Goal: Obtain resource: Obtain resource

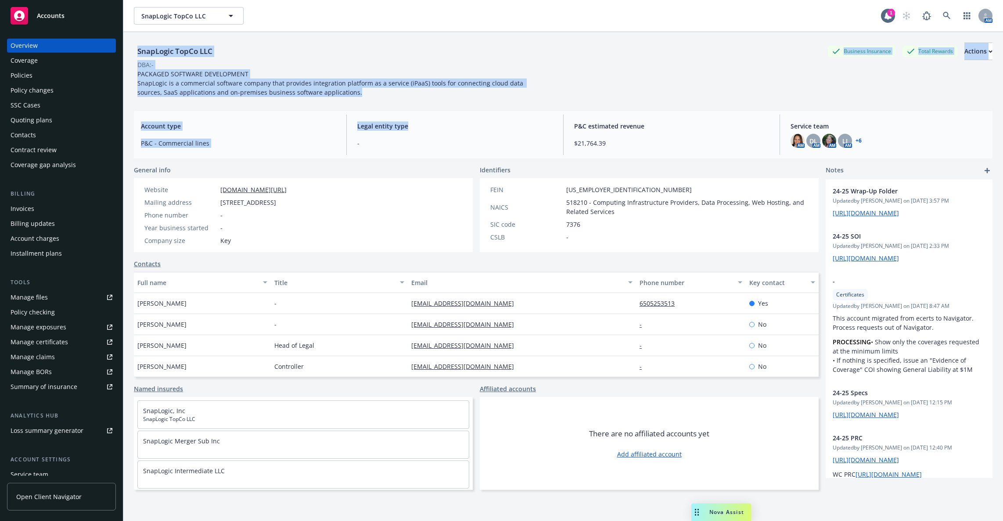
drag, startPoint x: 134, startPoint y: 46, endPoint x: 206, endPoint y: 96, distance: 87.6
click at [504, 131] on div "SnapLogic TopCo LLC Business Insurance Total Rewards Actions DBA: - PACKAGED SO…" at bounding box center [563, 287] width 858 height 511
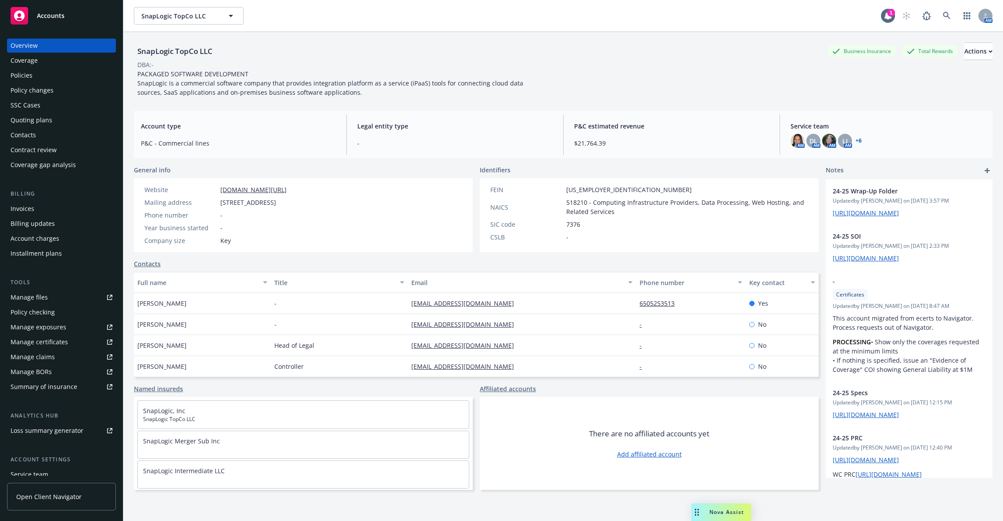
click at [57, 68] on div "Overview Coverage Policies Policy changes SSC Cases Quoting plans Contacts Cont…" at bounding box center [61, 105] width 109 height 133
click at [58, 82] on div "Policies" at bounding box center [62, 75] width 102 height 14
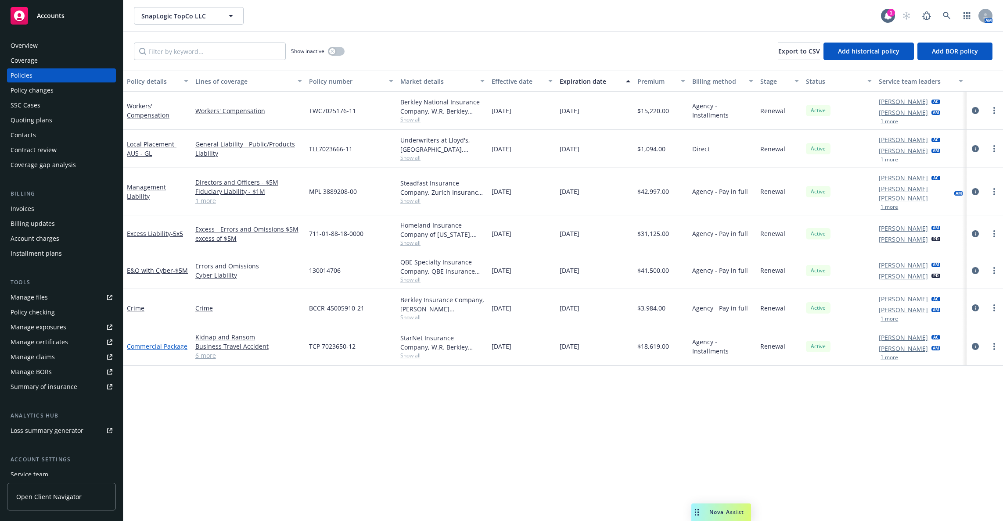
click at [159, 342] on link "Commercial Package" at bounding box center [157, 346] width 61 height 8
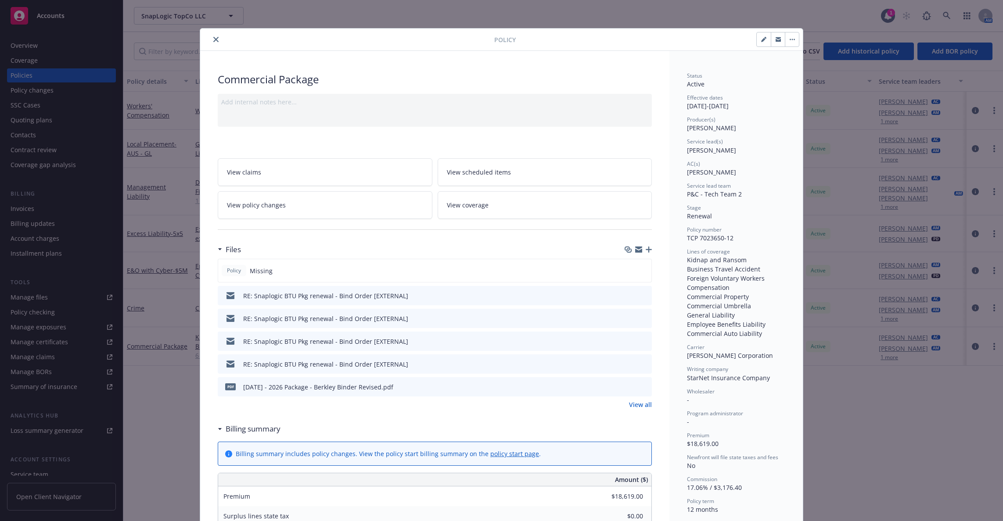
click at [647, 248] on icon "button" at bounding box center [648, 250] width 6 height 6
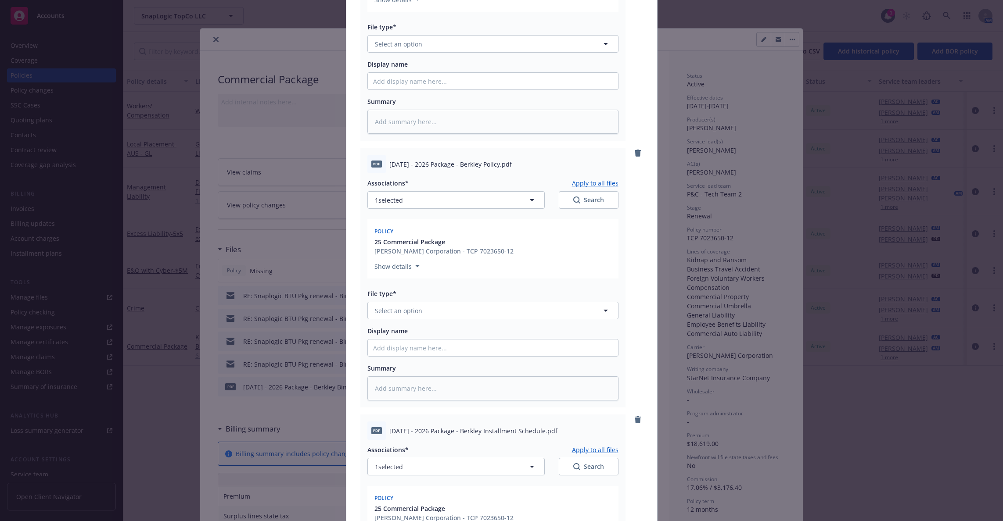
scroll to position [488, 0]
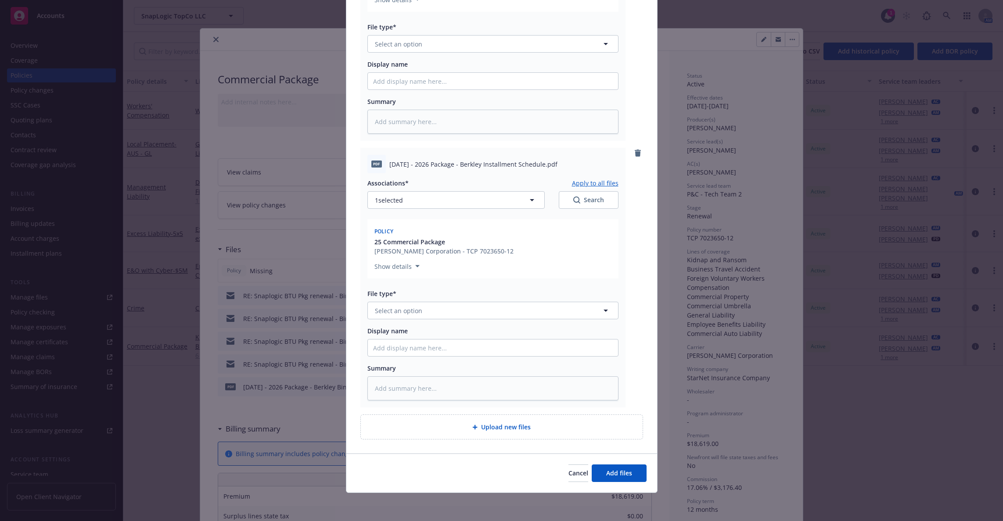
type textarea "x"
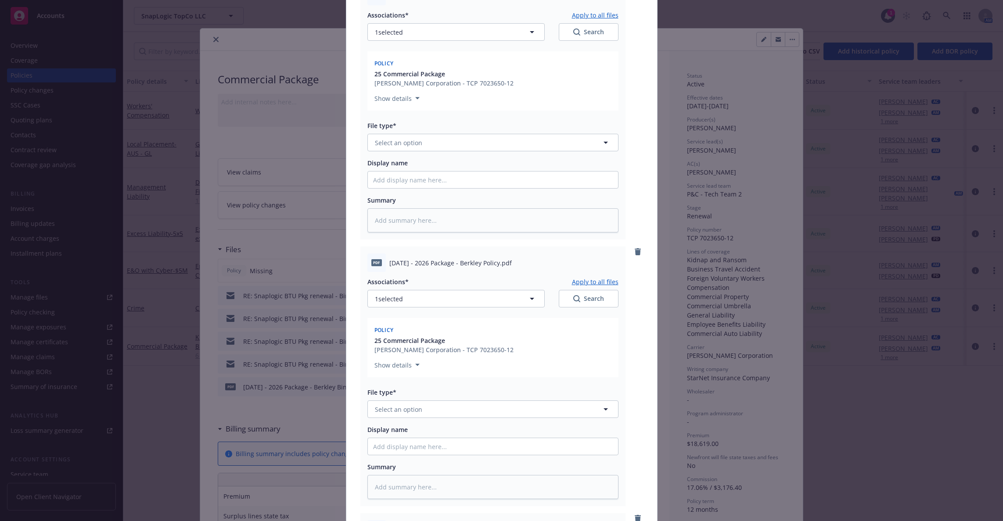
scroll to position [31, 0]
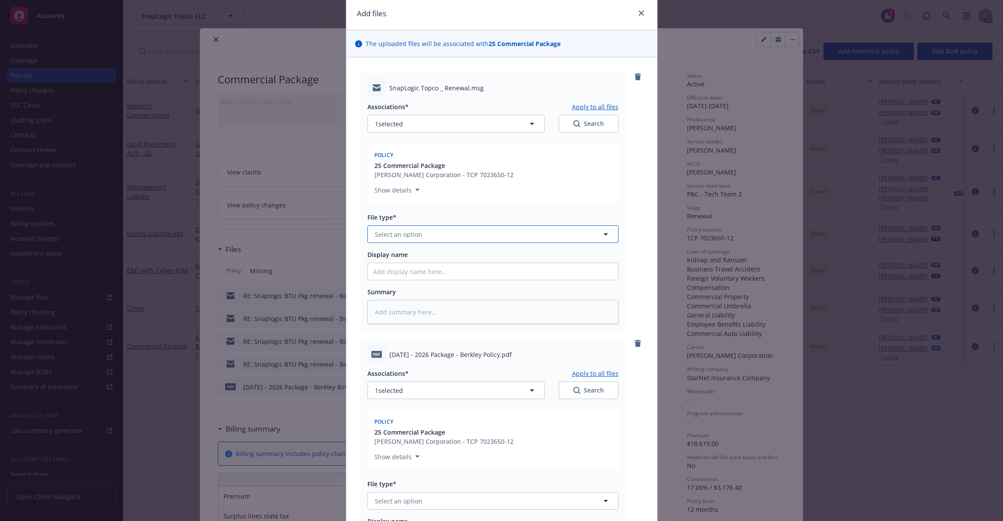
click at [386, 230] on span "Select an option" at bounding box center [398, 234] width 47 height 9
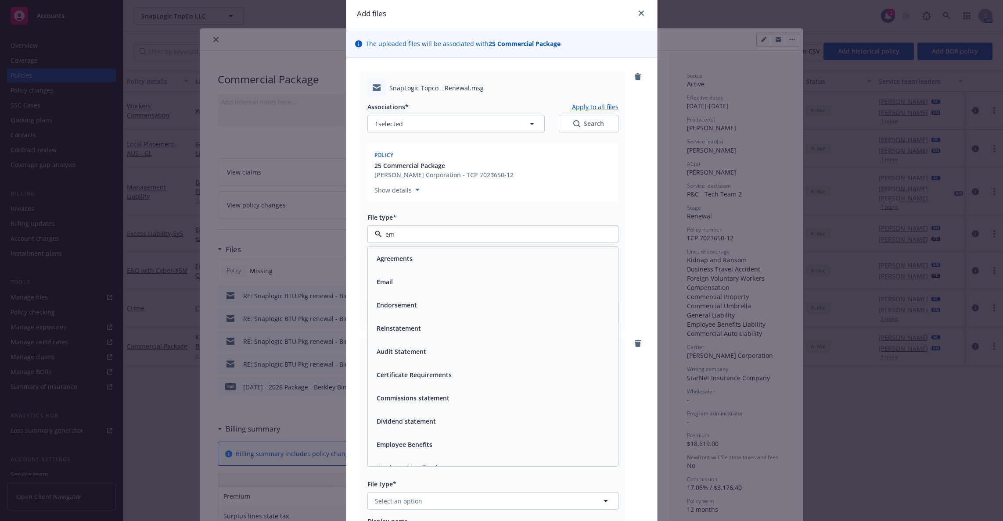
type input "ema"
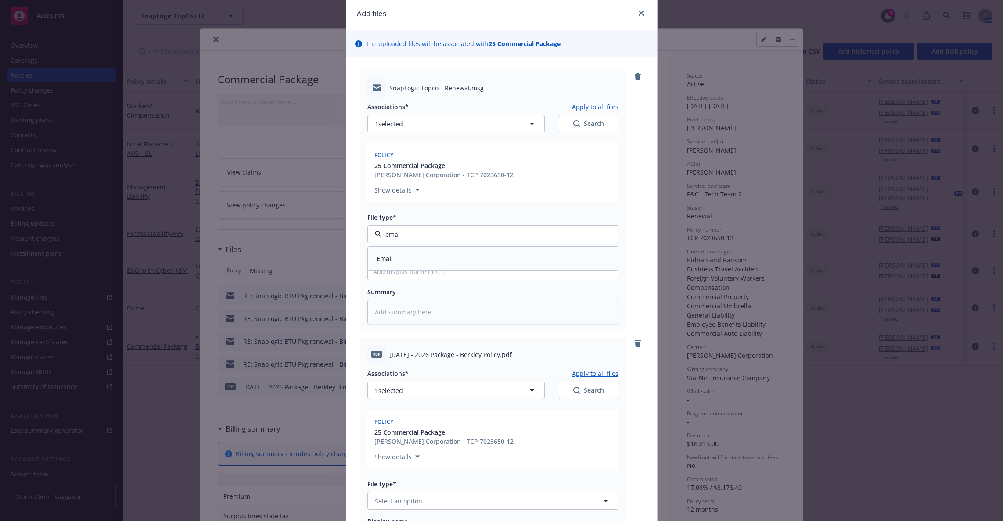
click at [404, 254] on div "Email" at bounding box center [493, 258] width 240 height 13
click at [407, 274] on input "Display name" at bounding box center [493, 271] width 250 height 17
type textarea "x"
type input "R"
type textarea "x"
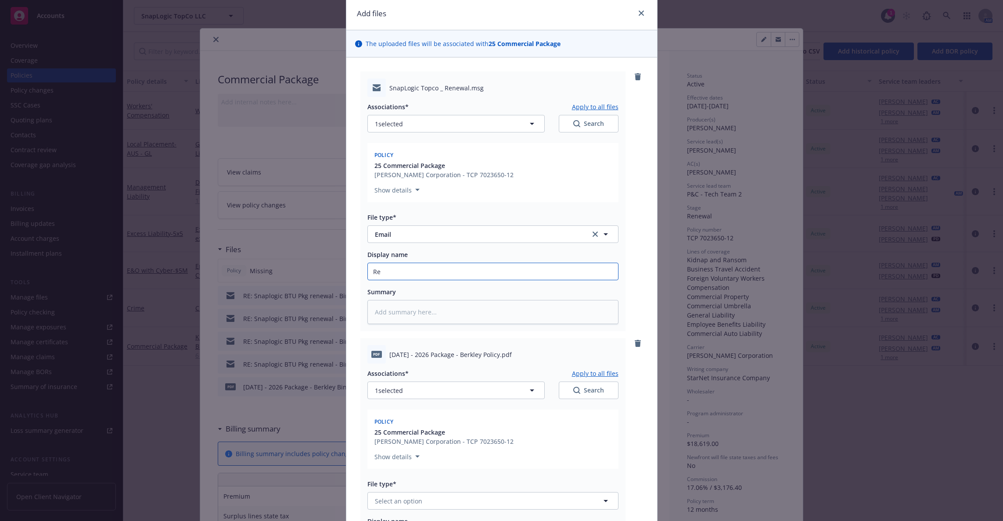
type input "Ren"
type textarea "x"
type input "[PERSON_NAME]"
type textarea "x"
type input "Renew"
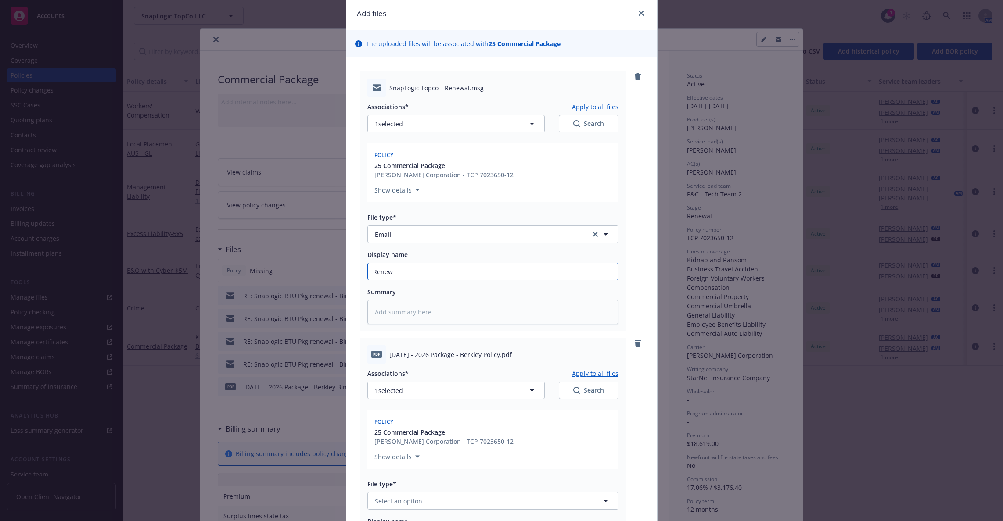
type textarea "x"
type input "Renewal"
type textarea "x"
type input "Renewal"
type textarea "x"
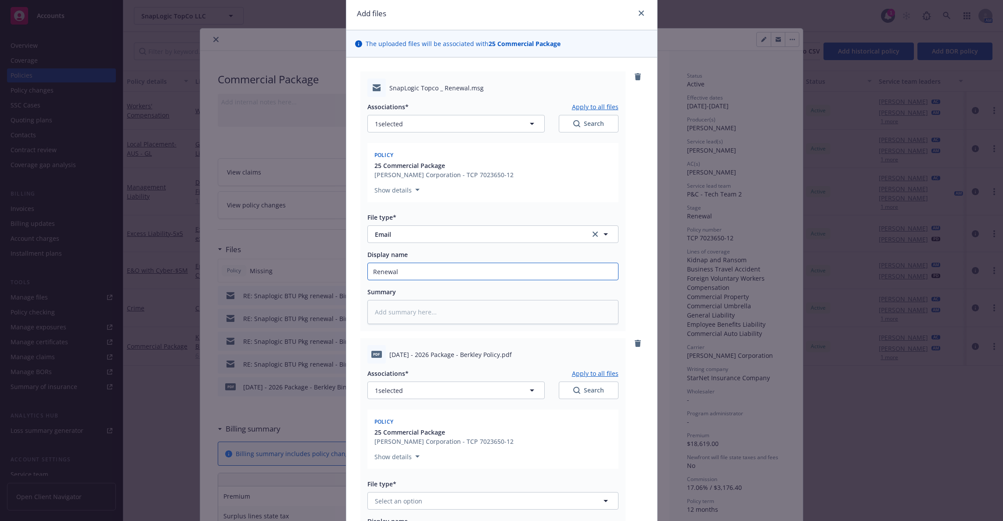
type input "Renewal P"
type textarea "x"
type input "Renewal Po"
type textarea "x"
type input "Renewal Pol"
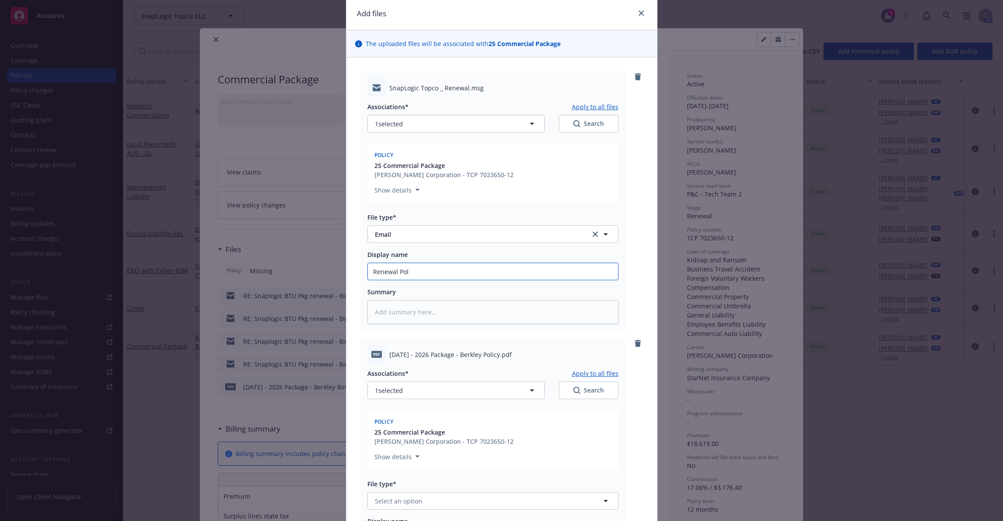
type textarea "x"
type input "Renewal Poli"
type textarea "x"
type input "Renewal Polic"
type textarea "x"
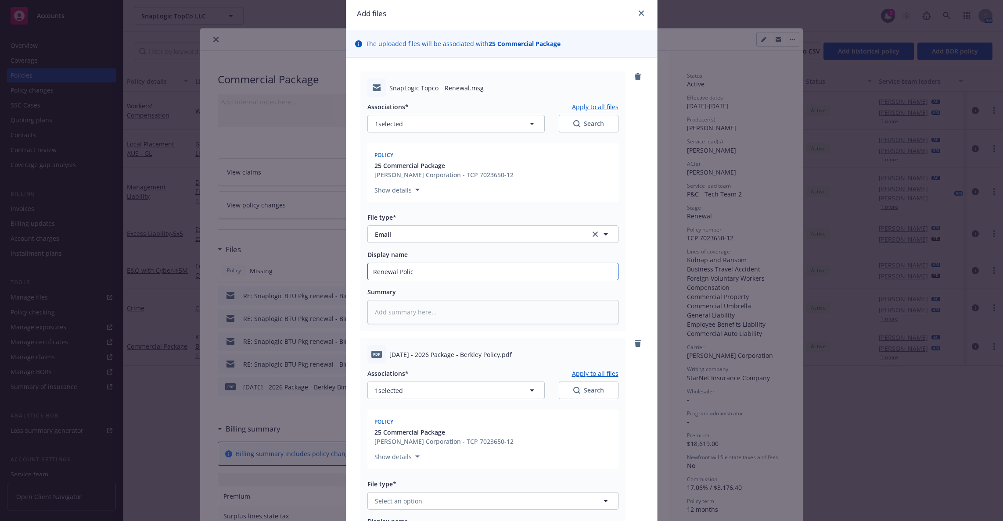
type input "Renewal Policy"
type textarea "x"
type input "Renewal Policy a"
type textarea "x"
type input "Renewal Policy an"
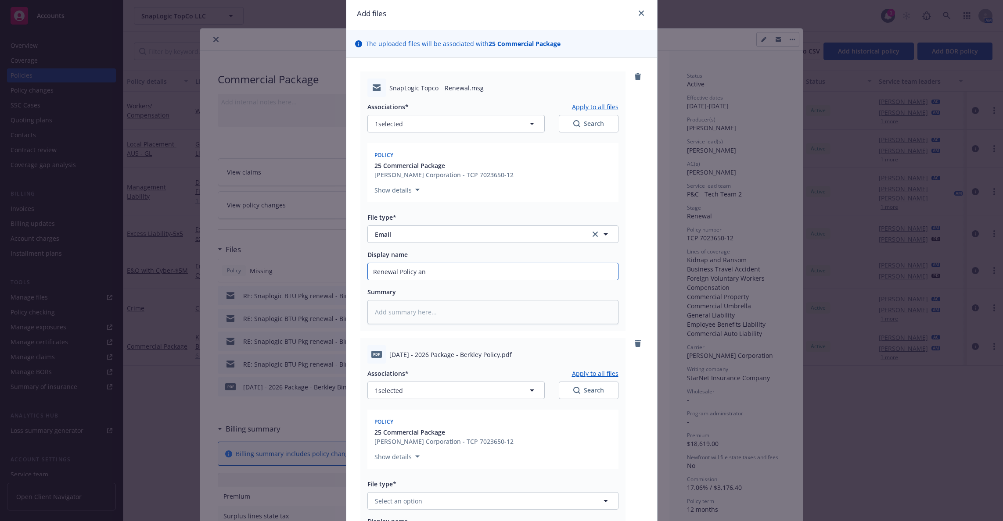
type textarea "x"
type input "Renewal Policy and"
type textarea "x"
type input "Renewal Policy and I"
type textarea "x"
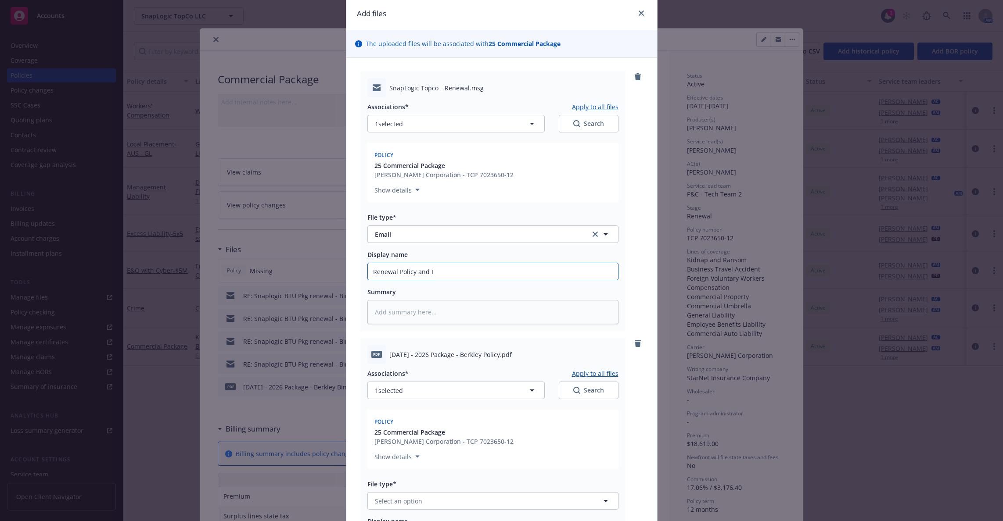
type input "Renewal Policy and In"
type textarea "x"
type input "Renewal Policy and Ins"
type textarea "x"
type input "Renewal Policy and Inst"
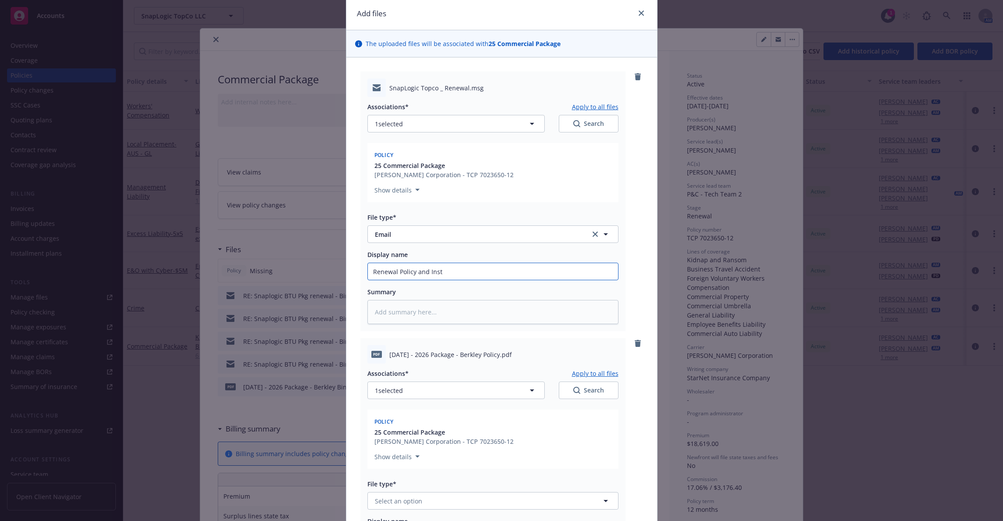
type textarea "x"
type input "Renewal Policy and Insta"
type textarea "x"
type input "Renewal Policy and Instal"
type textarea "x"
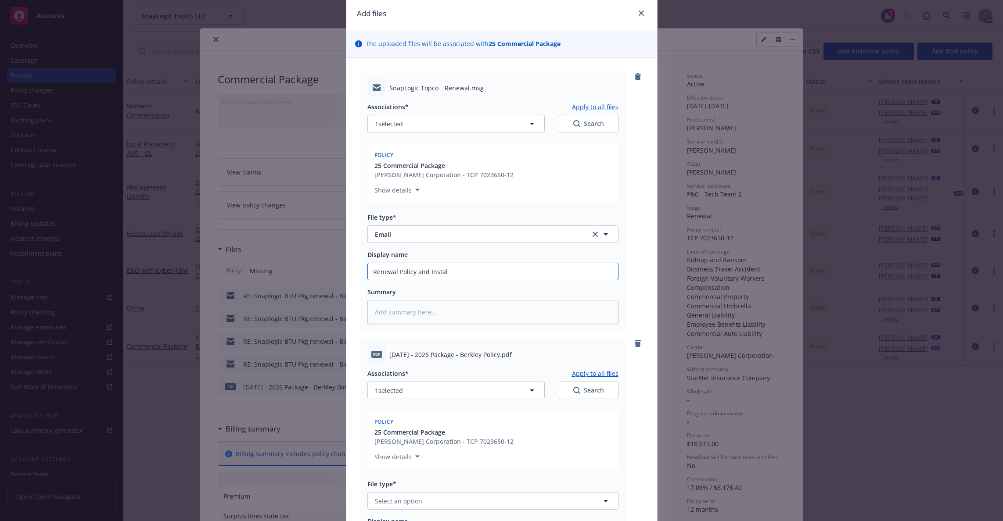
type input "Renewal Policy and Install"
type textarea "x"
type input "Renewal Policy and Installm"
type textarea "x"
type input "Renewal Policy and Installme"
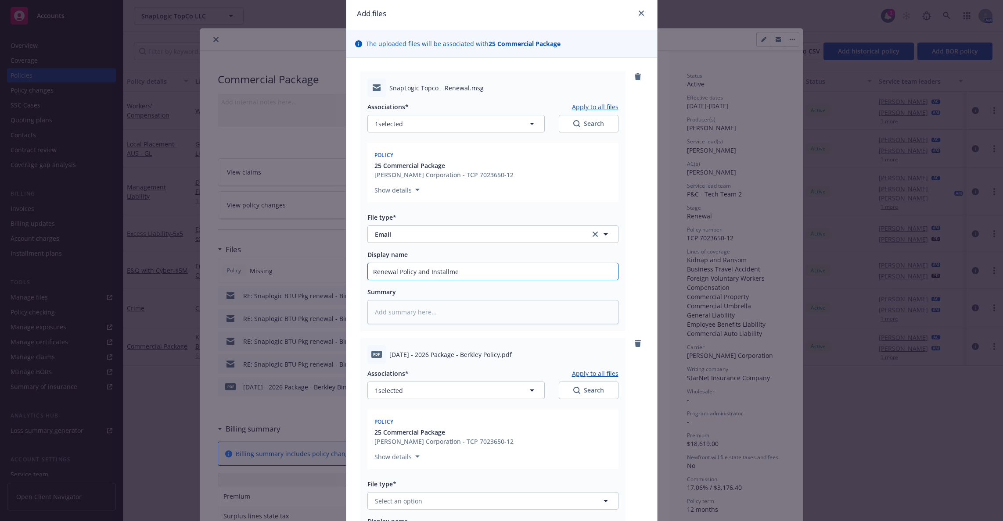
type textarea "x"
type input "Renewal Policy and Installmen"
type textarea "x"
type input "Renewal Policy and Installment"
type textarea "x"
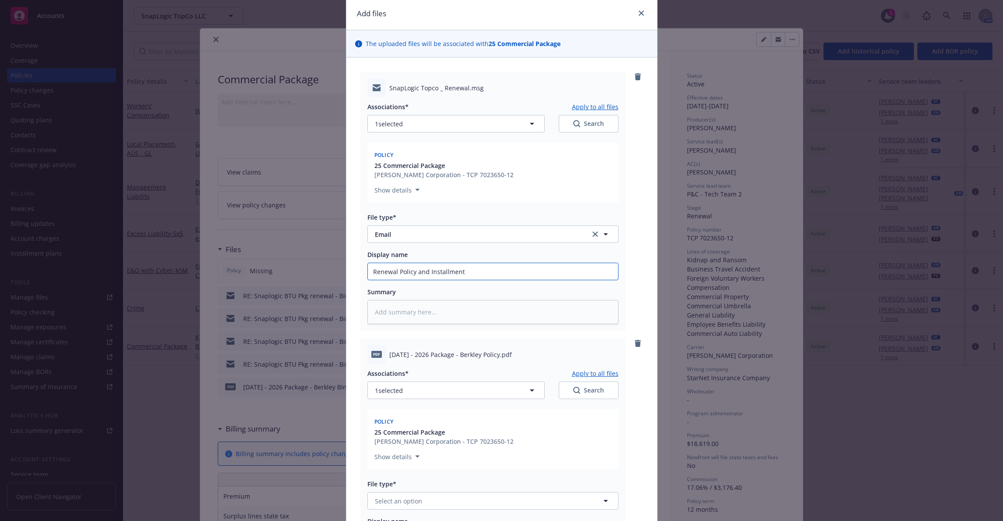
type input "Renewal Policy and Installment s"
type textarea "x"
type input "Renewal Policy and Installment sc"
type textarea "x"
type input "Renewal Policy and Installment sch"
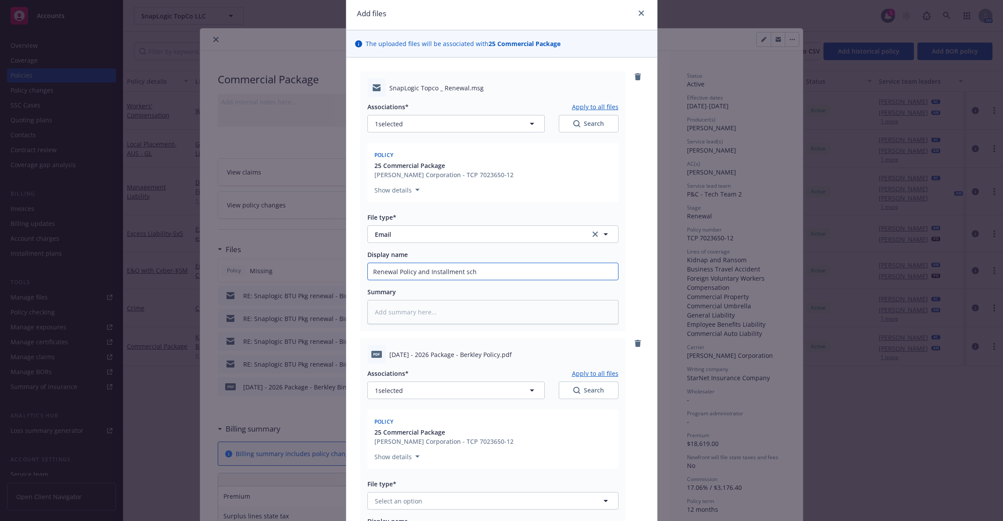
type textarea "x"
type input "Renewal Policy and Installment sche"
type textarea "x"
type input "Renewal Policy and Installment sched"
type textarea "x"
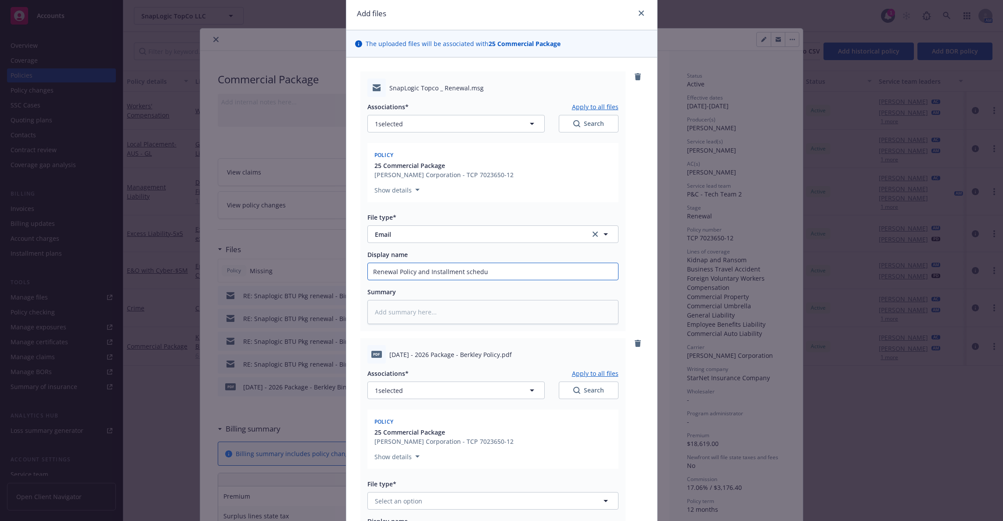
type input "Renewal Policy and Installment schedul"
type textarea "x"
type input "Renewal Policy and Installment schedul"
type textarea "x"
type input "Renewal Policy and Installment schedul"
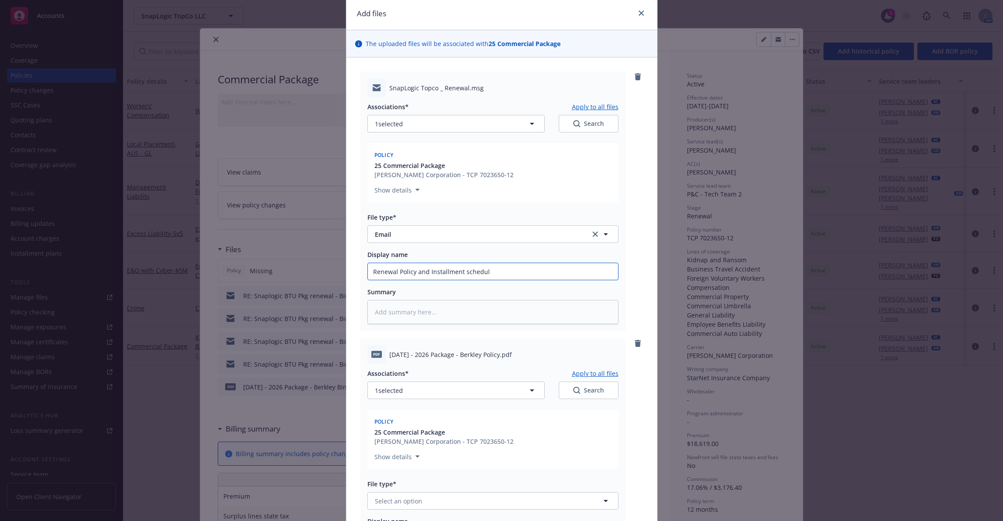
type textarea "x"
type input "Renewal Policy and Installment schedule"
type textarea "x"
type input "Renewal Policy and Installment schedule"
type textarea "x"
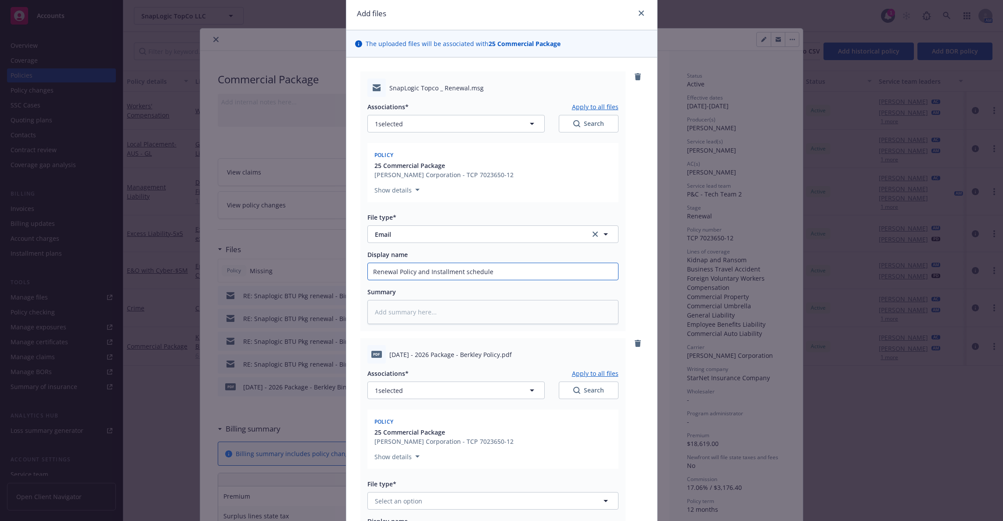
type input "Renewal Policy and Installment schedule f"
type textarea "x"
type input "Renewal Policy and Installment schedule from"
type textarea "x"
type input "Renewal Policy and Installment schedule from"
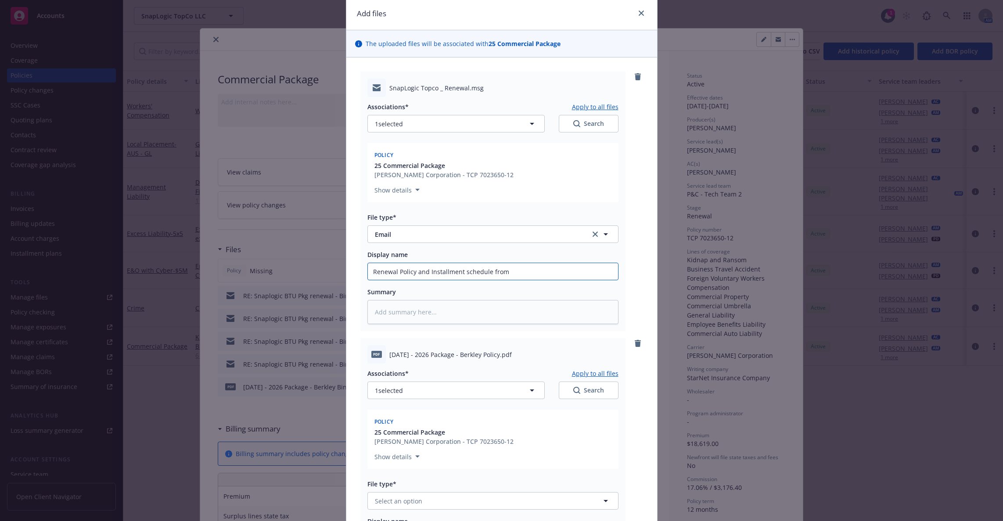
type textarea "x"
type input "Renewal Policy and Installment schedule from C"
type textarea "x"
type input "Renewal Policy and Installment schedule from Ca"
type textarea "x"
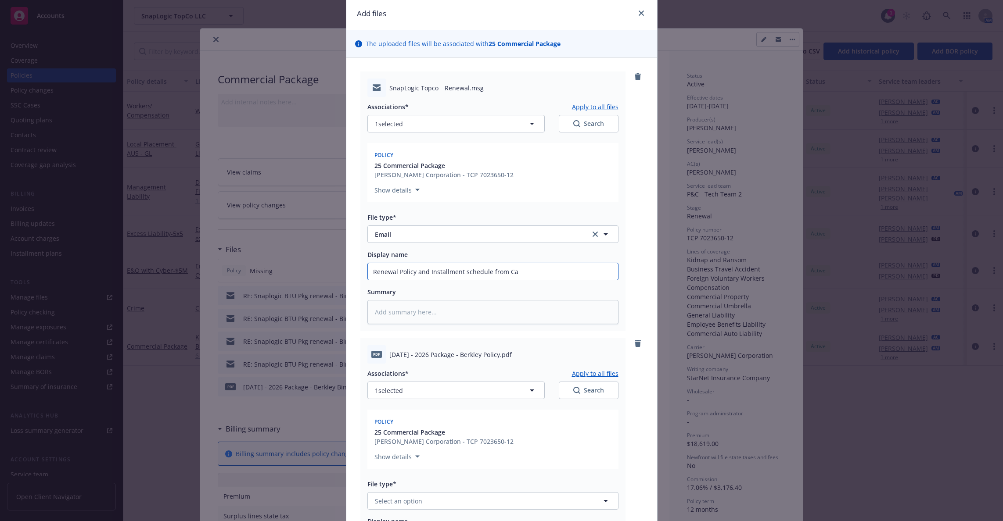
type input "Renewal Policy and Installment schedule from Car"
type textarea "x"
type input "Renewal Policy and Installment schedule from [PERSON_NAME]"
type textarea "x"
type input "Renewal Policy and Installment schedule from [PERSON_NAME]"
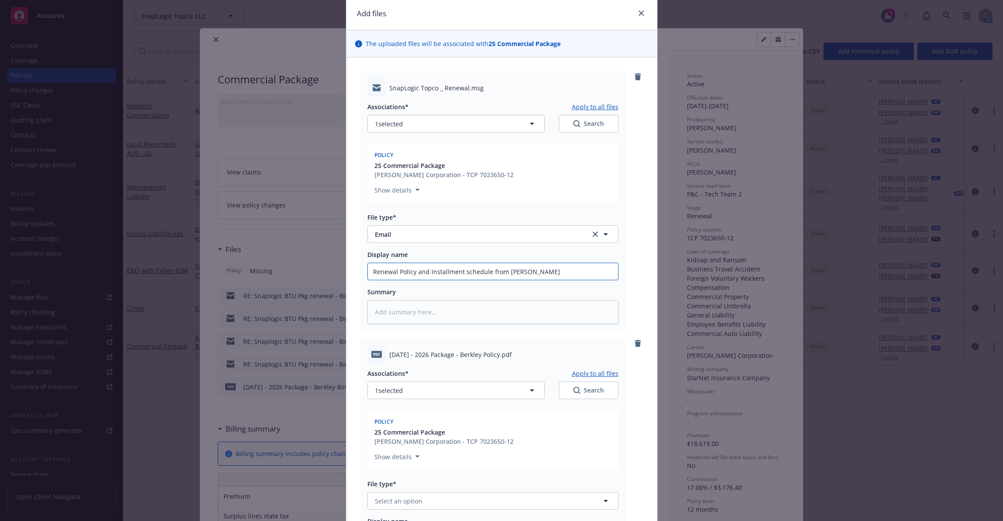
type textarea "x"
type input "Renewal Policy and Installment schedule from [PERSON_NAME]"
type textarea "x"
type input "Renewal Policy and Installment schedule from Carrier"
type textarea "x"
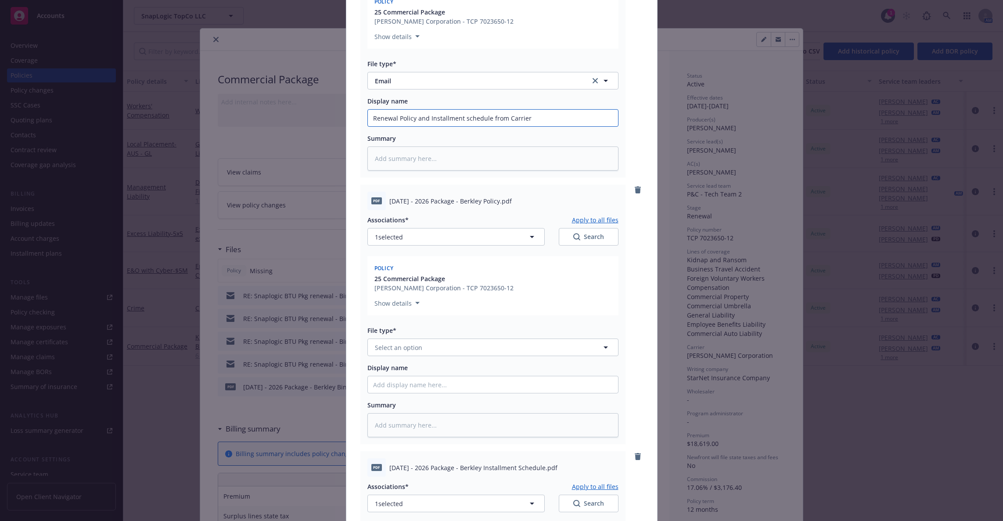
scroll to position [214, 0]
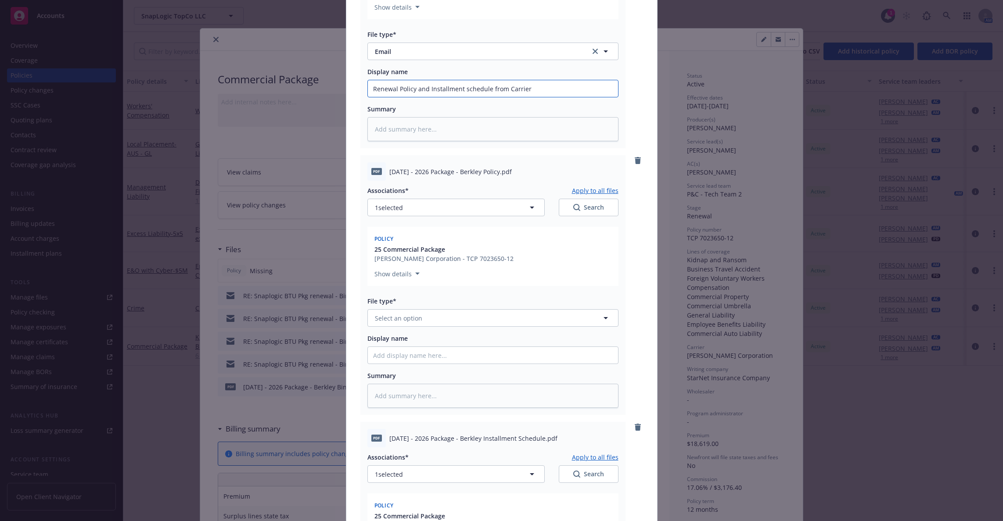
type input "Renewal Policy and Installment schedule from Carrier"
click at [408, 315] on span "Select an option" at bounding box center [398, 318] width 47 height 9
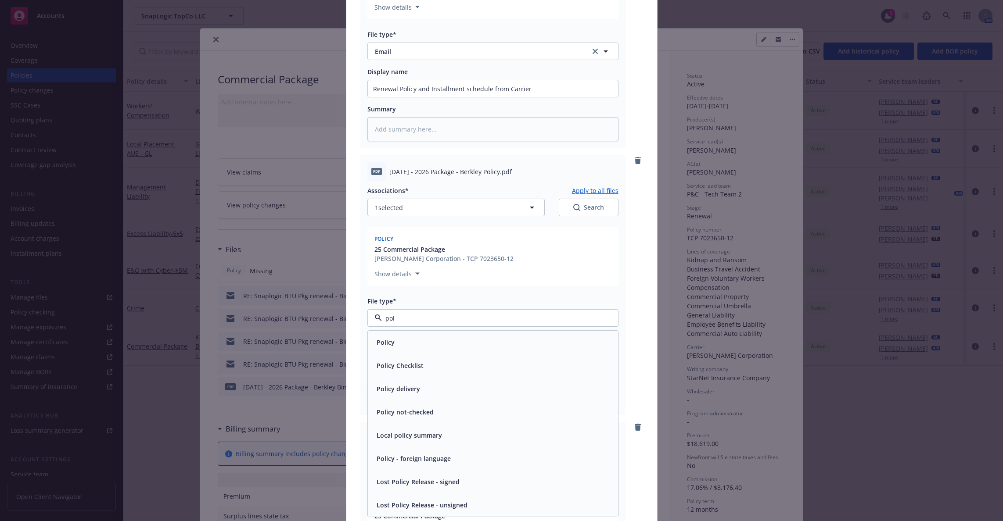
type input "poli"
click at [408, 337] on div "Policy" at bounding box center [493, 342] width 240 height 13
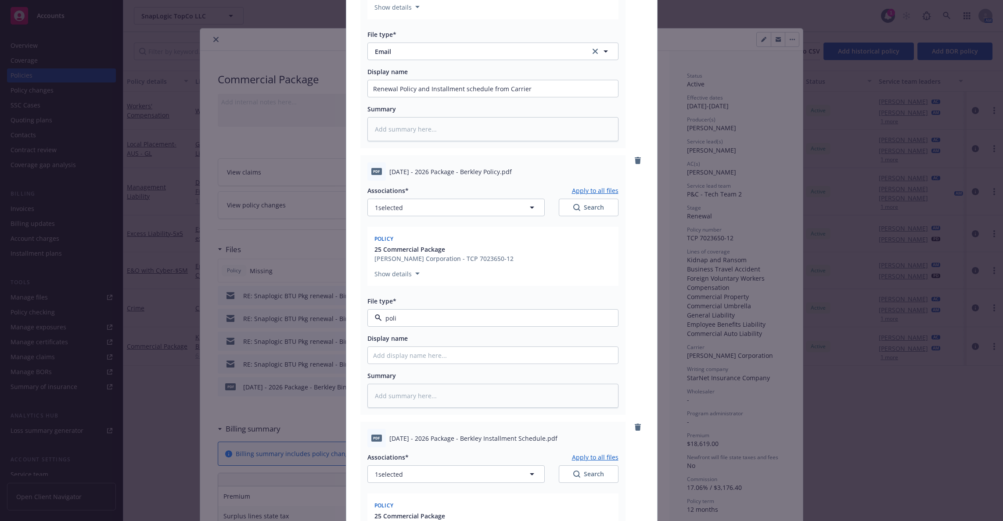
type textarea "x"
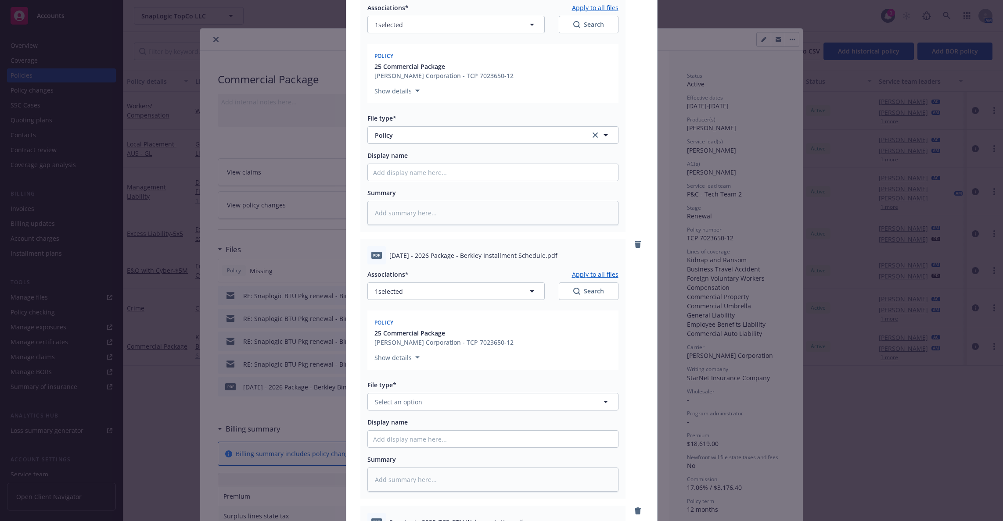
scroll to position [488, 0]
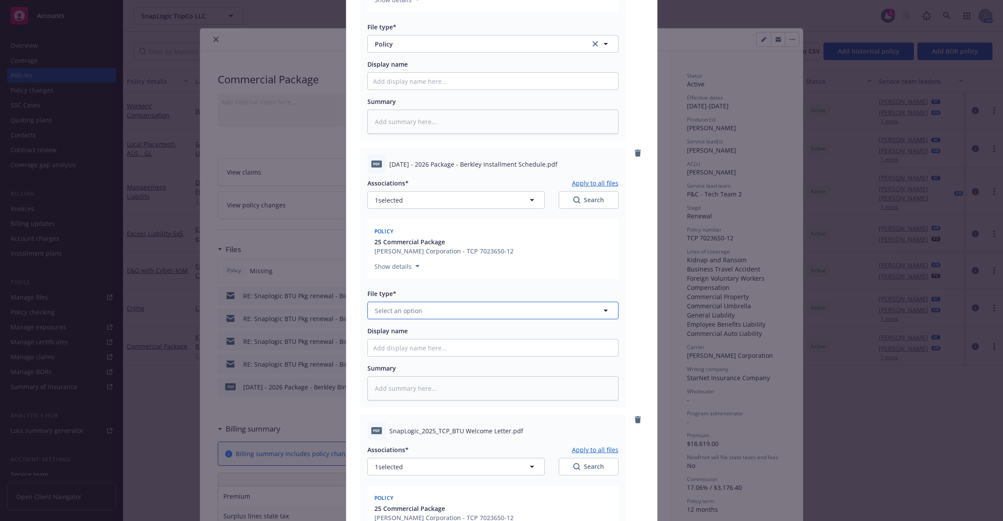
click at [412, 312] on span "Select an option" at bounding box center [398, 310] width 47 height 9
type input "invoi"
click at [416, 352] on div "Invoice - Third Party" at bounding box center [406, 358] width 66 height 13
type textarea "x"
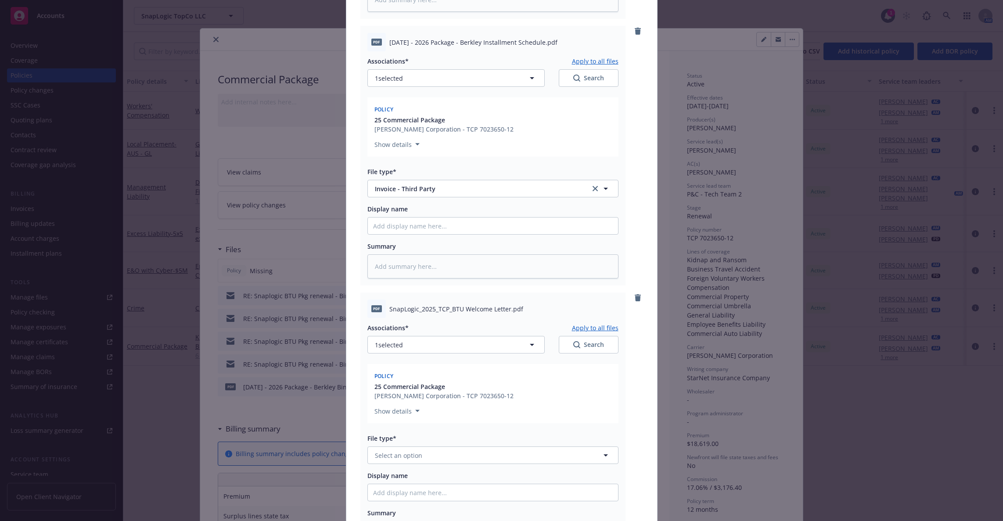
scroll to position [671, 0]
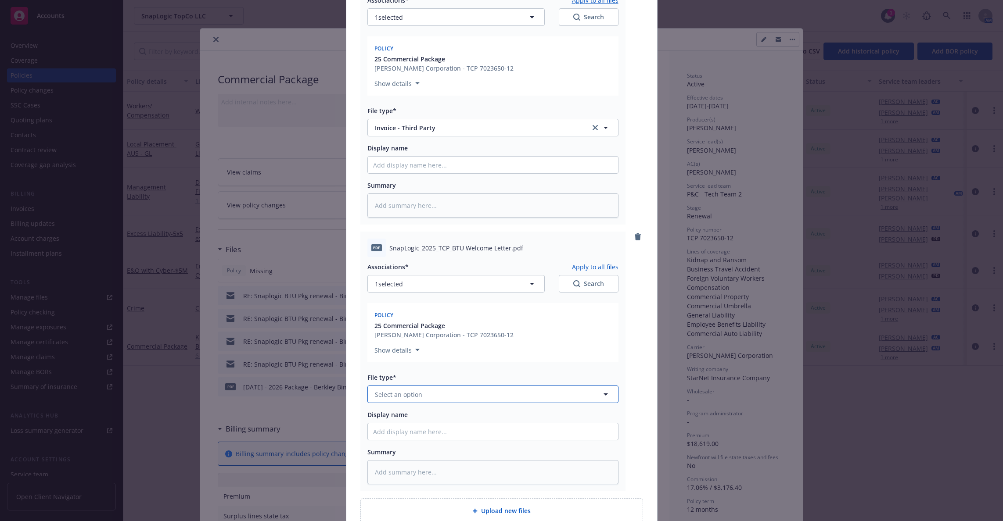
click at [478, 388] on button "Select an option" at bounding box center [492, 395] width 251 height 18
type input "w"
type input "c"
type input "other"
click at [477, 419] on div "Other" at bounding box center [493, 418] width 240 height 13
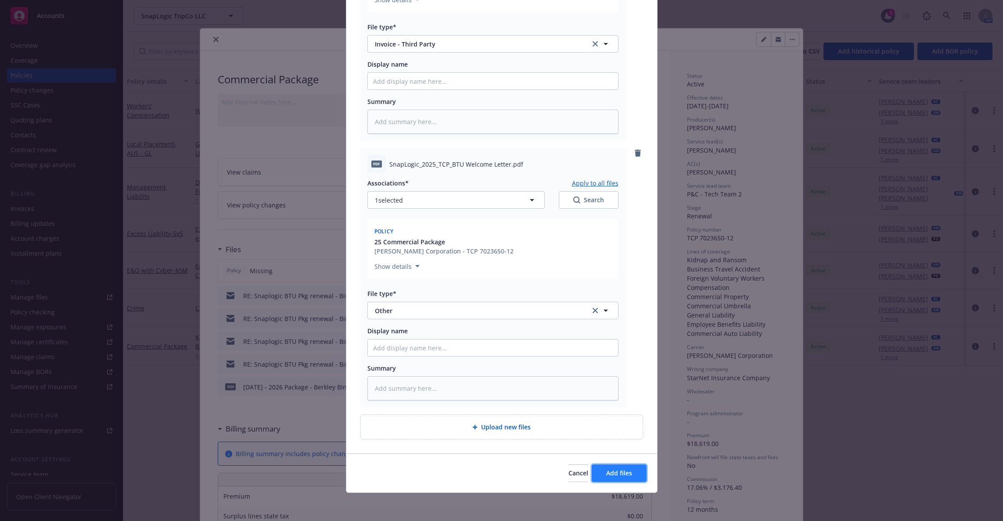
click at [631, 473] on button "Add files" at bounding box center [618, 474] width 55 height 18
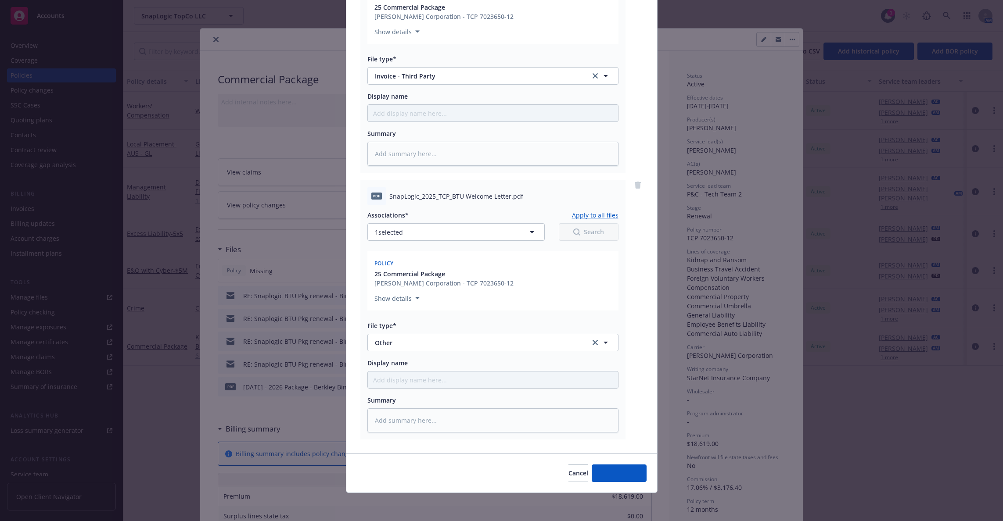
scroll to position [723, 0]
type textarea "x"
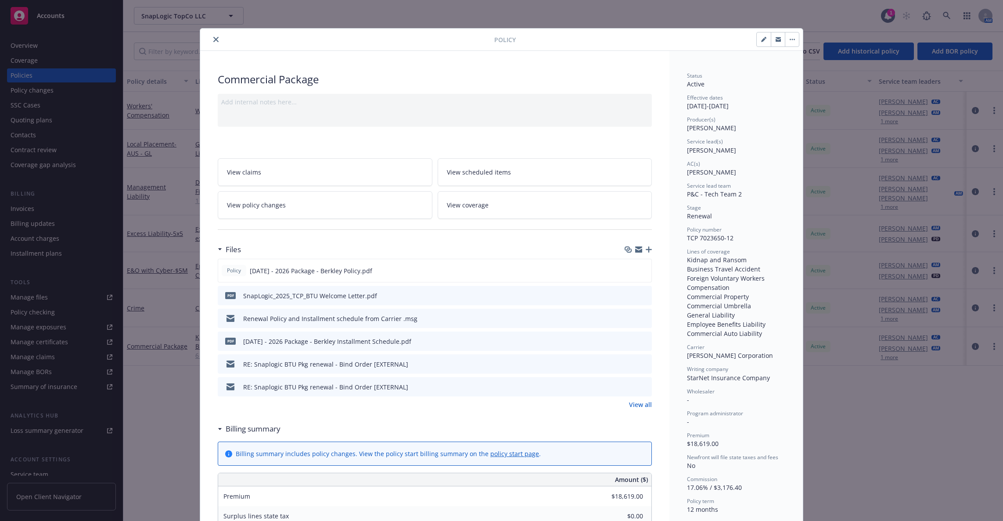
click at [206, 40] on div at bounding box center [349, 39] width 290 height 11
click at [213, 38] on icon "close" at bounding box center [215, 39] width 5 height 5
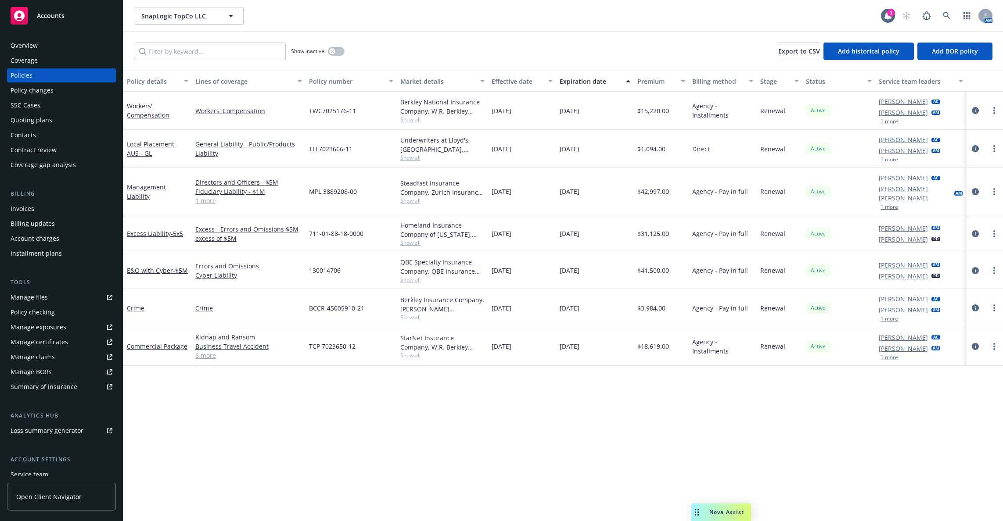
click at [219, 60] on div "Show inactive Export to CSV Add historical policy Add BOR policy" at bounding box center [562, 51] width 879 height 39
click at [219, 51] on input "Filter by keyword..." at bounding box center [210, 52] width 152 height 18
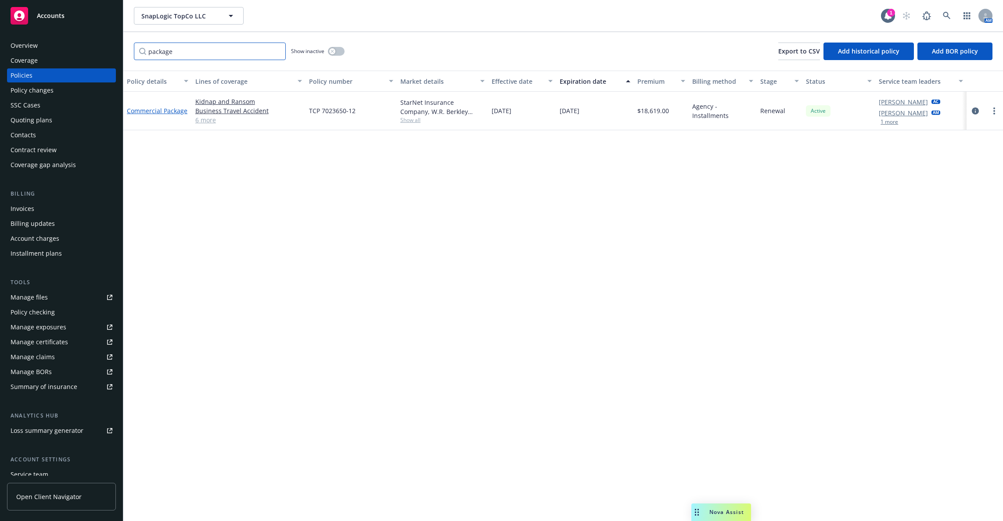
type input "package"
click at [172, 107] on link "Commercial Package" at bounding box center [157, 111] width 61 height 8
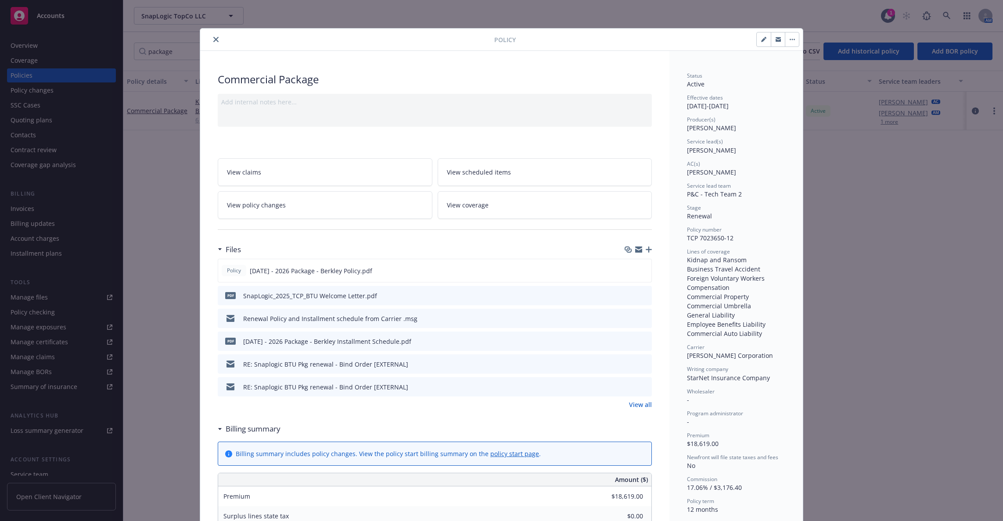
scroll to position [26, 0]
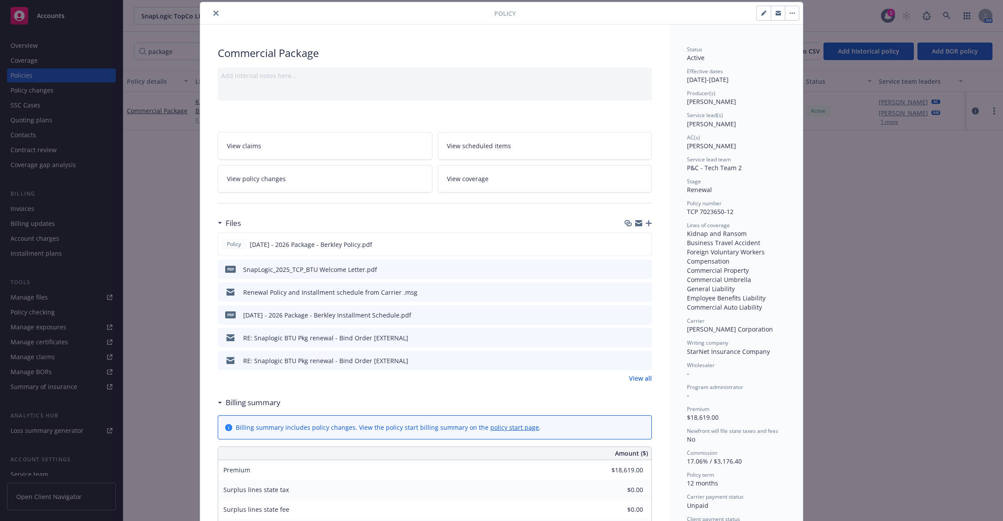
click at [211, 10] on button "close" at bounding box center [216, 13] width 11 height 11
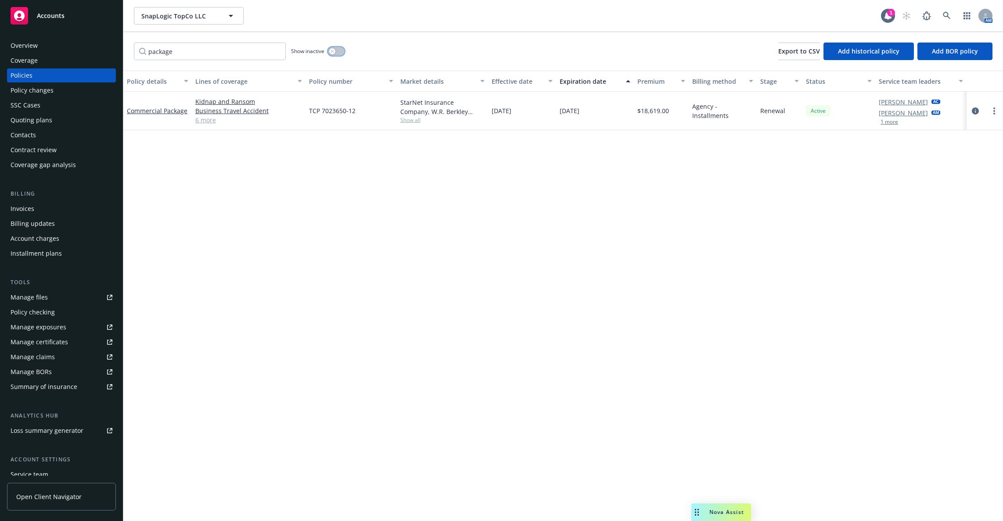
click at [336, 53] on button "button" at bounding box center [336, 51] width 17 height 9
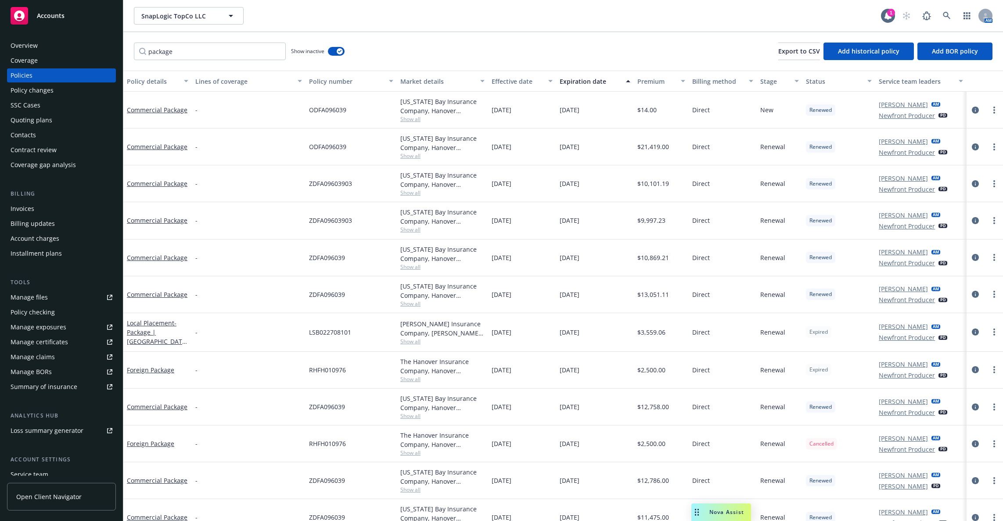
click at [567, 81] on div "Expiration date" at bounding box center [589, 81] width 61 height 9
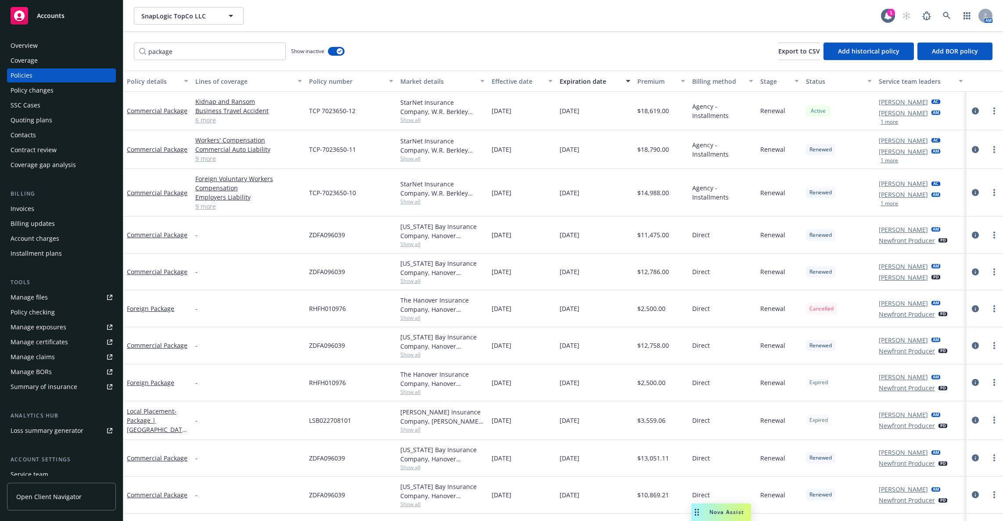
click at [167, 145] on div "Commercial Package" at bounding box center [157, 149] width 61 height 9
click at [168, 148] on link "Commercial Package" at bounding box center [157, 149] width 61 height 8
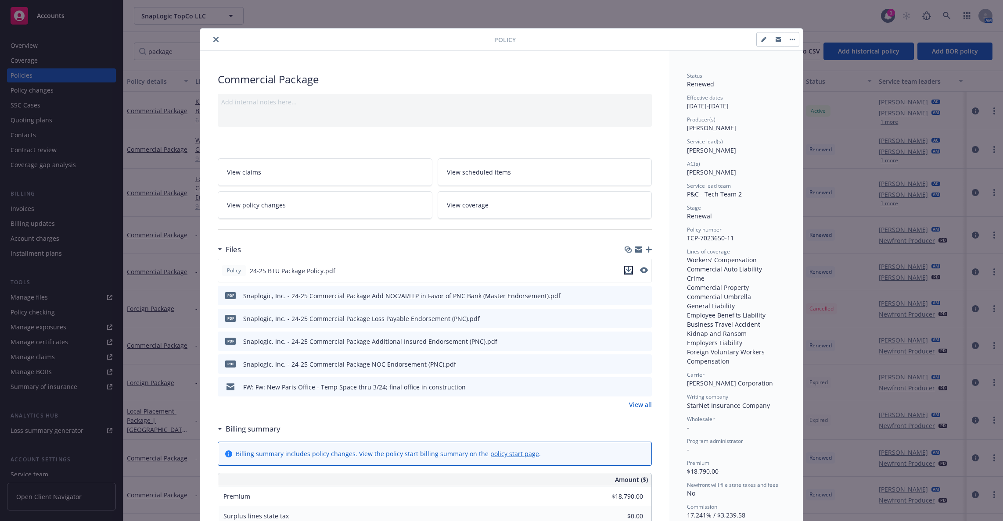
click at [626, 272] on icon "download file" at bounding box center [628, 273] width 7 height 2
click at [214, 37] on icon "close" at bounding box center [215, 39] width 5 height 5
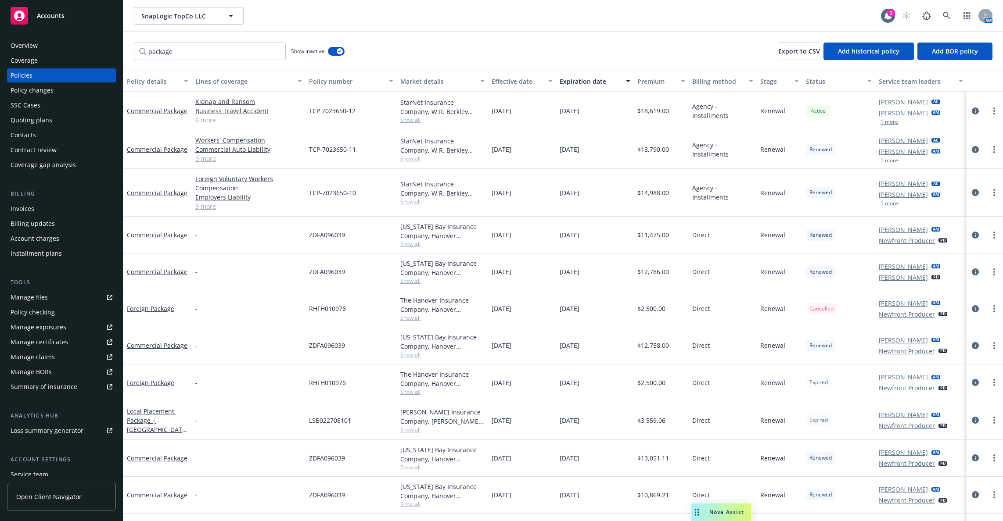
click at [68, 316] on div "Policy checking" at bounding box center [62, 312] width 102 height 14
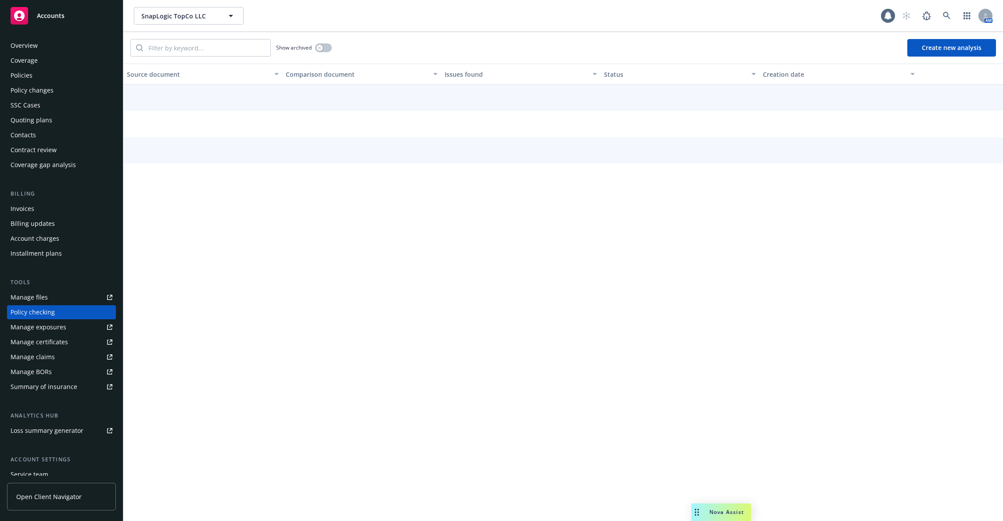
scroll to position [38, 0]
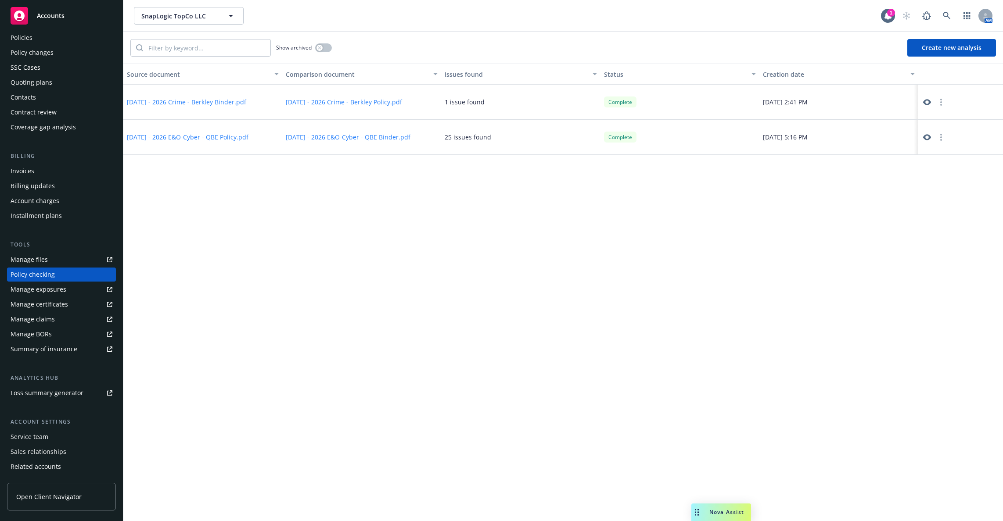
click at [960, 45] on button "Create new analysis" at bounding box center [951, 48] width 89 height 18
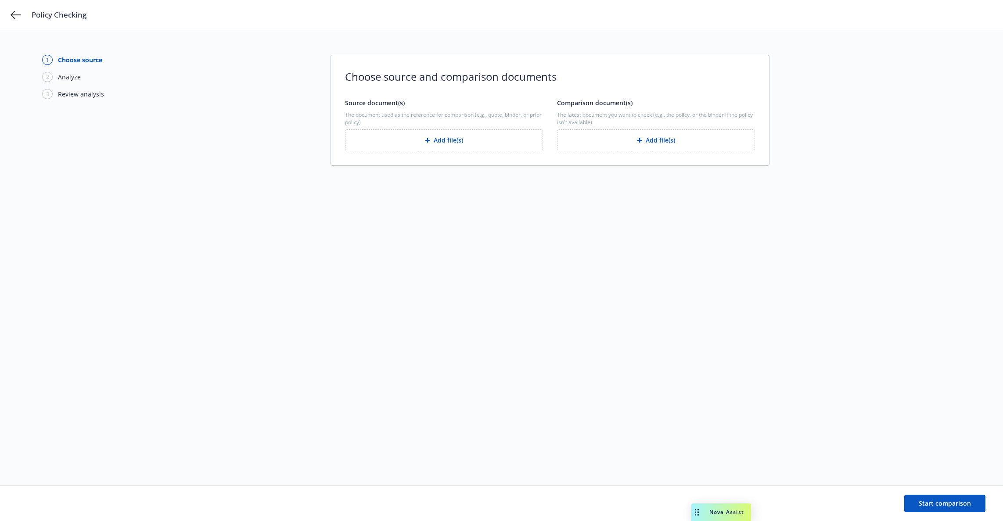
click at [431, 140] on div "button" at bounding box center [429, 140] width 9 height 5
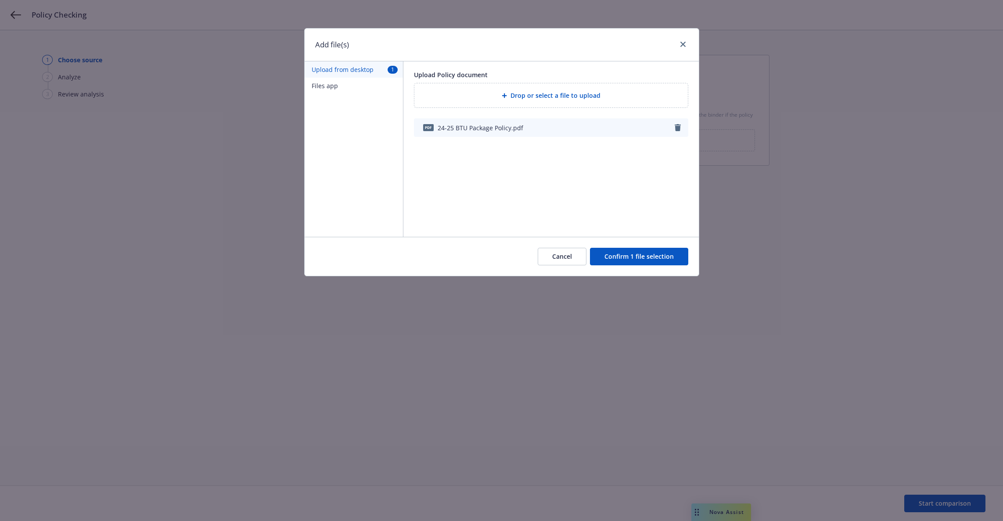
click at [644, 260] on button "Confirm 1 file selection" at bounding box center [639, 257] width 98 height 18
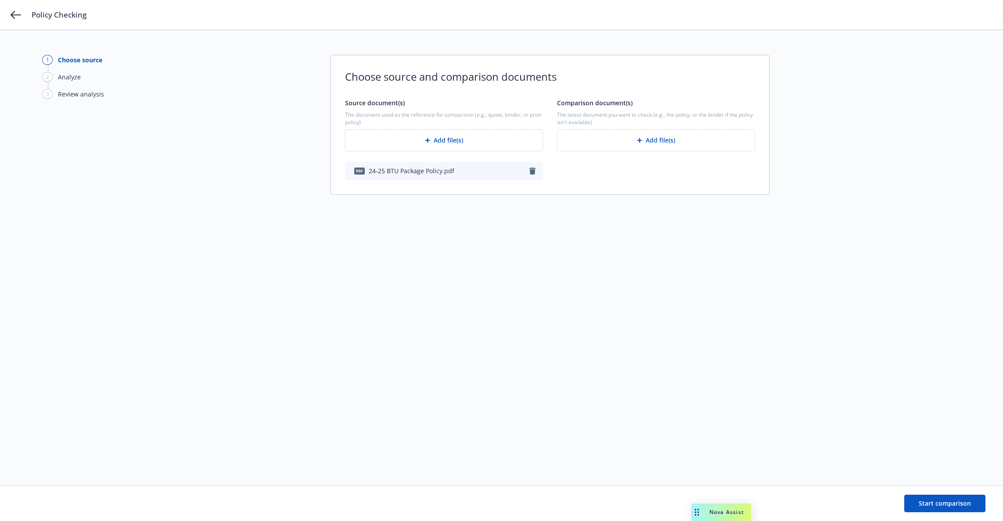
click at [658, 140] on button "Add file(s)" at bounding box center [656, 140] width 198 height 22
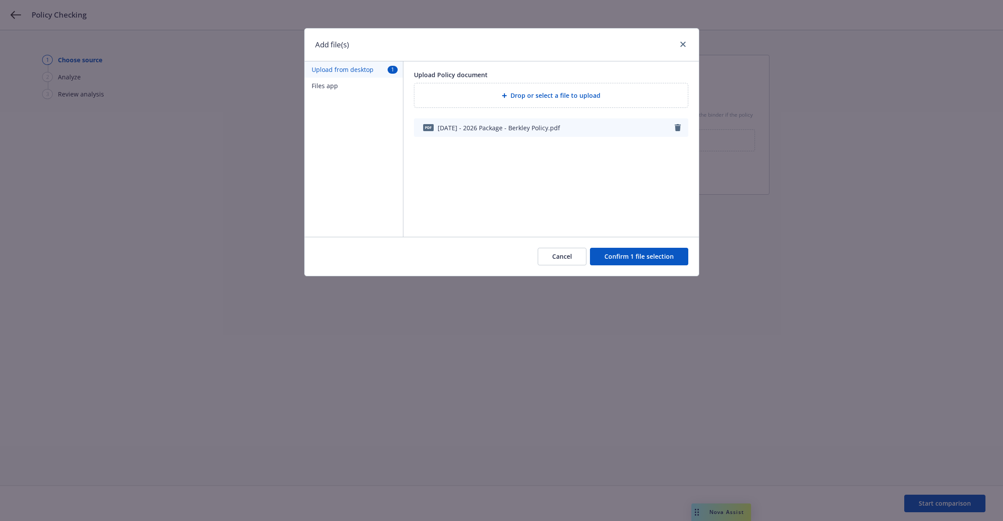
click at [649, 253] on button "Confirm 1 file selection" at bounding box center [639, 257] width 98 height 18
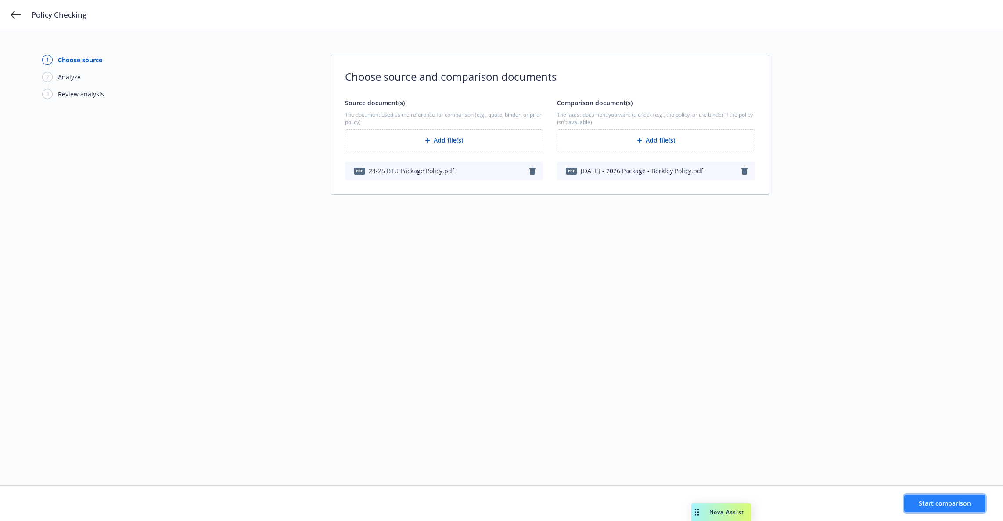
click at [946, 500] on span "Start comparison" at bounding box center [944, 503] width 52 height 8
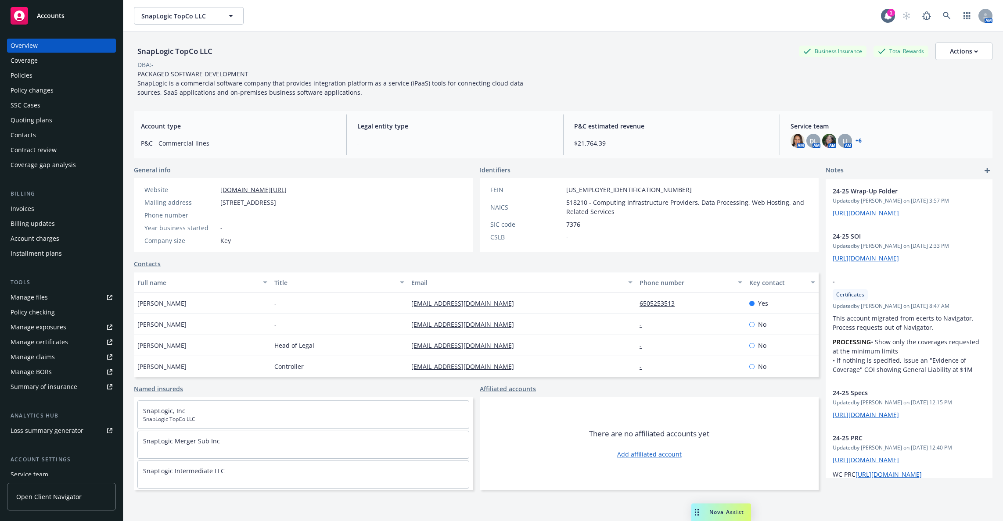
click at [68, 80] on div "Policies" at bounding box center [62, 75] width 102 height 14
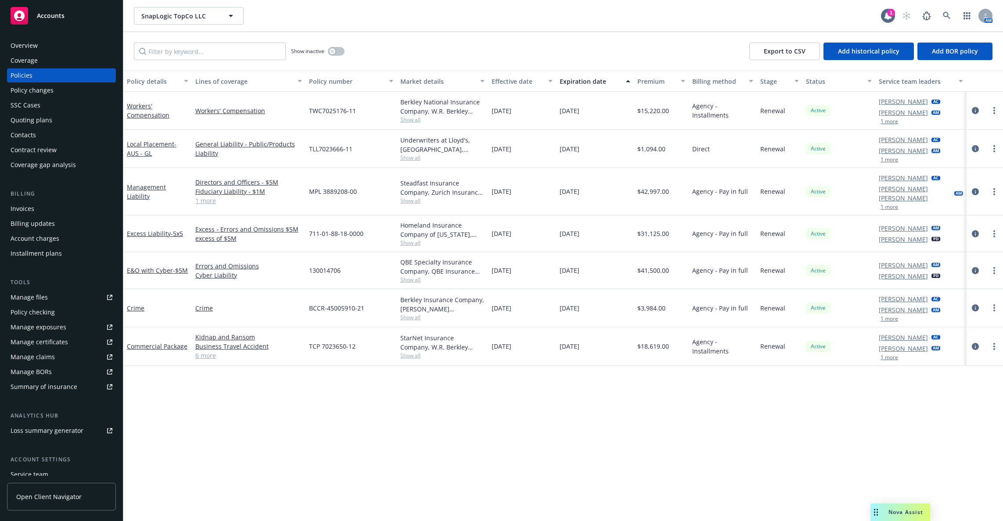
drag, startPoint x: 695, startPoint y: 515, endPoint x: 874, endPoint y: 515, distance: 179.0
click at [874, 515] on rect "Drag to move" at bounding box center [874, 515] width 1 height 1
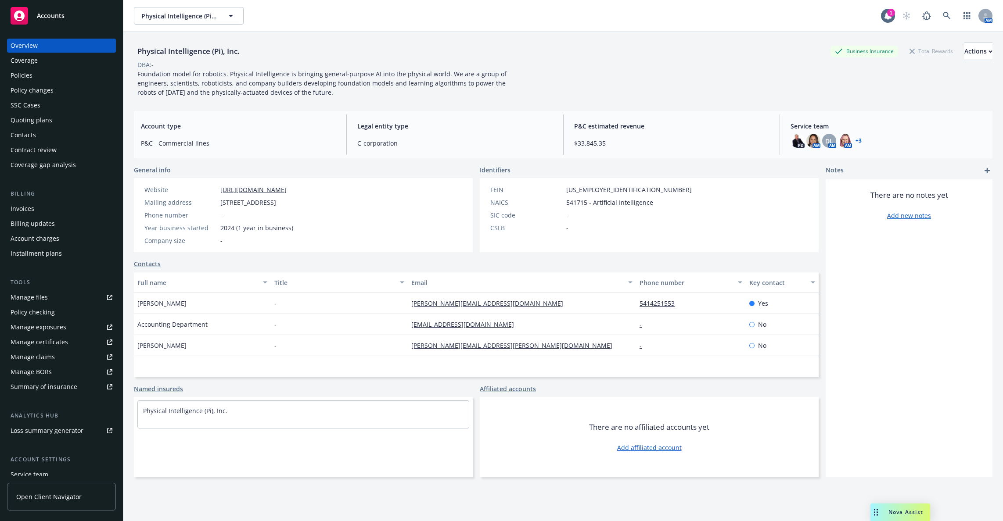
click at [49, 79] on div "Policies" at bounding box center [62, 75] width 102 height 14
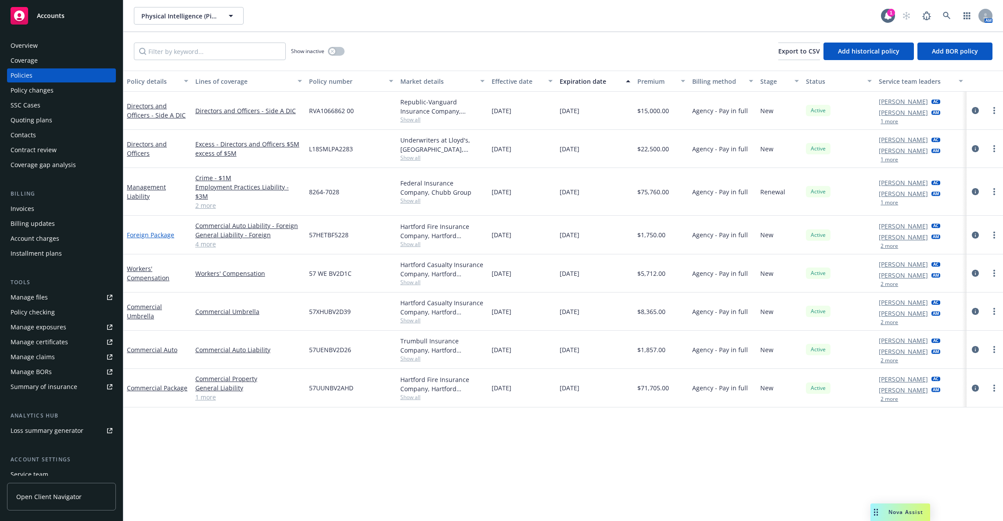
click at [133, 231] on link "Foreign Package" at bounding box center [150, 235] width 47 height 8
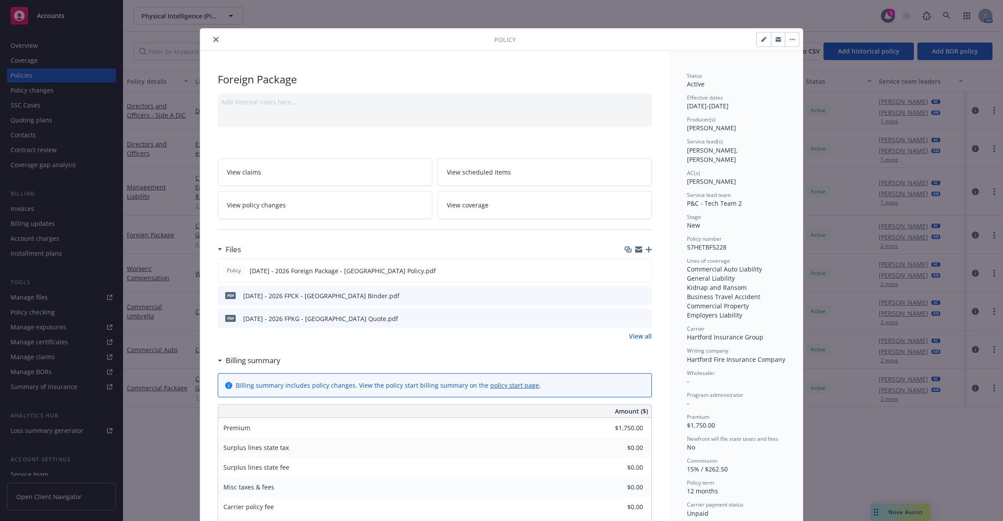
click at [213, 39] on icon "close" at bounding box center [215, 39] width 5 height 5
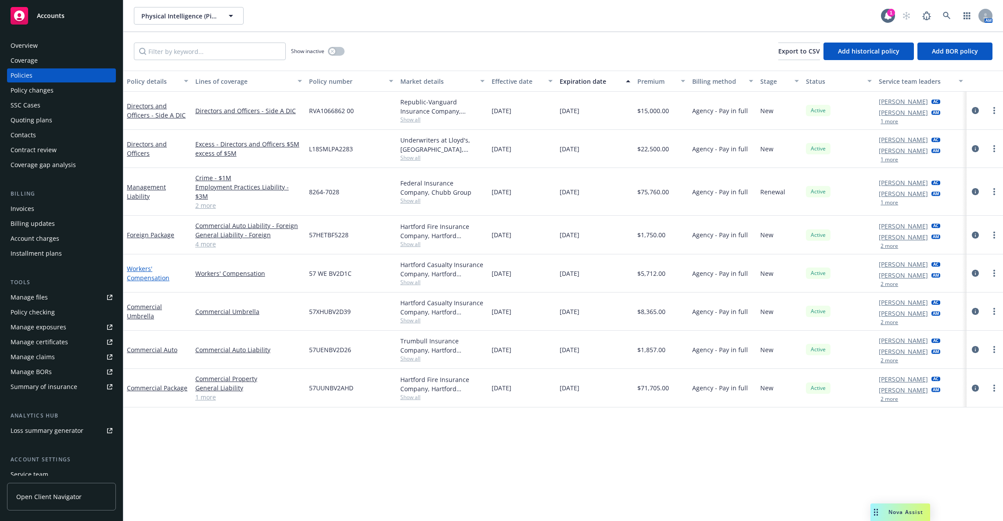
click at [140, 265] on link "Workers' Compensation" at bounding box center [148, 274] width 43 height 18
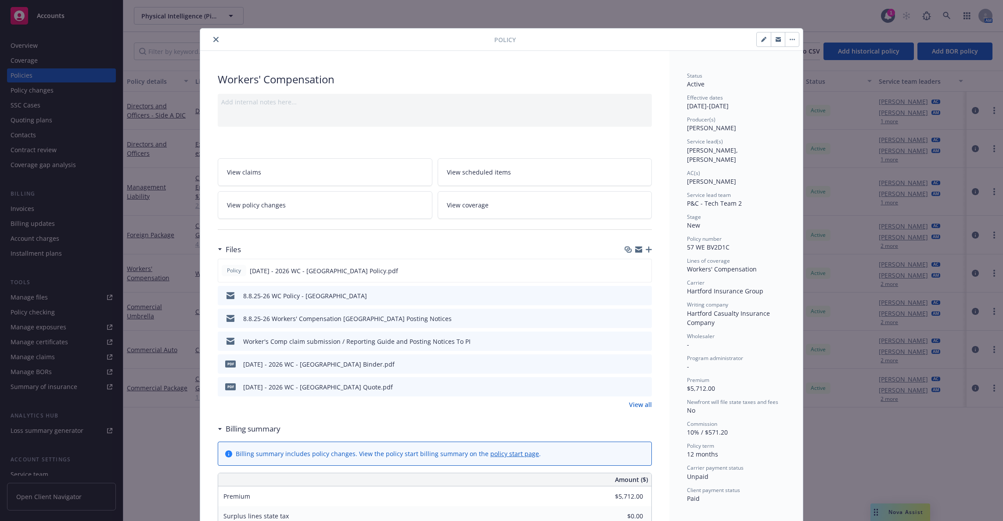
click at [213, 39] on icon "close" at bounding box center [215, 39] width 5 height 5
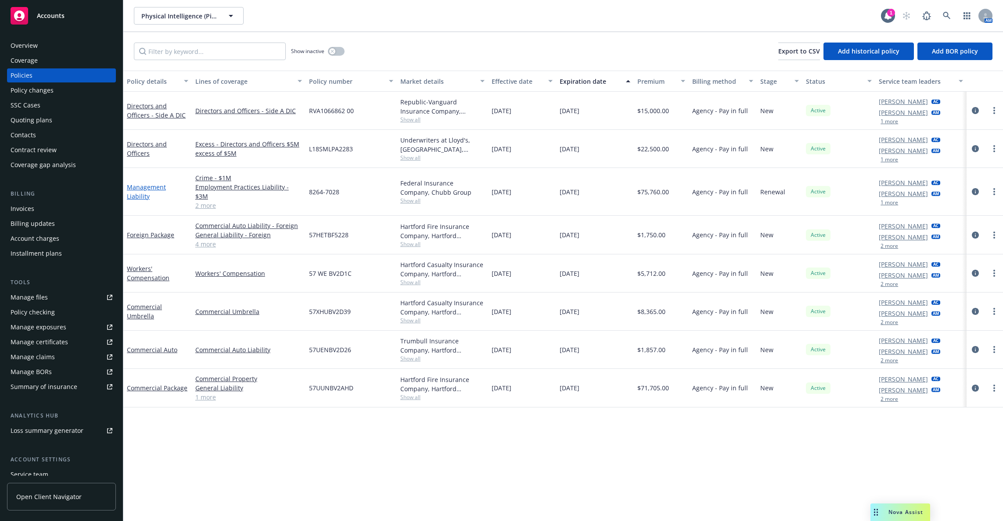
click at [147, 183] on link "Management Liability" at bounding box center [146, 192] width 39 height 18
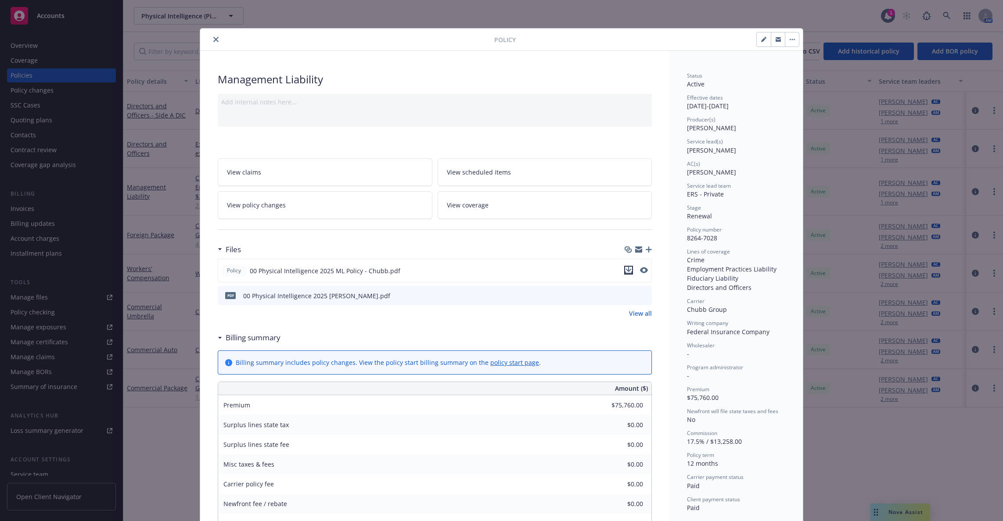
click at [625, 268] on icon "download file" at bounding box center [628, 270] width 7 height 7
click at [167, 149] on div "Policy Management Liability Add internal notes here... View claims View schedul…" at bounding box center [501, 260] width 1003 height 521
click at [213, 38] on icon "close" at bounding box center [215, 39] width 5 height 5
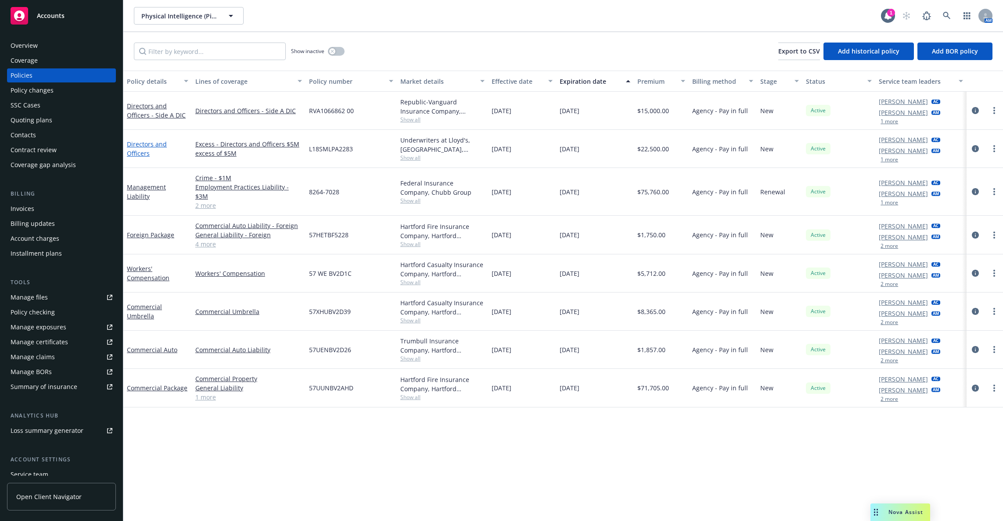
click at [145, 145] on link "Directors and Officers" at bounding box center [147, 149] width 40 height 18
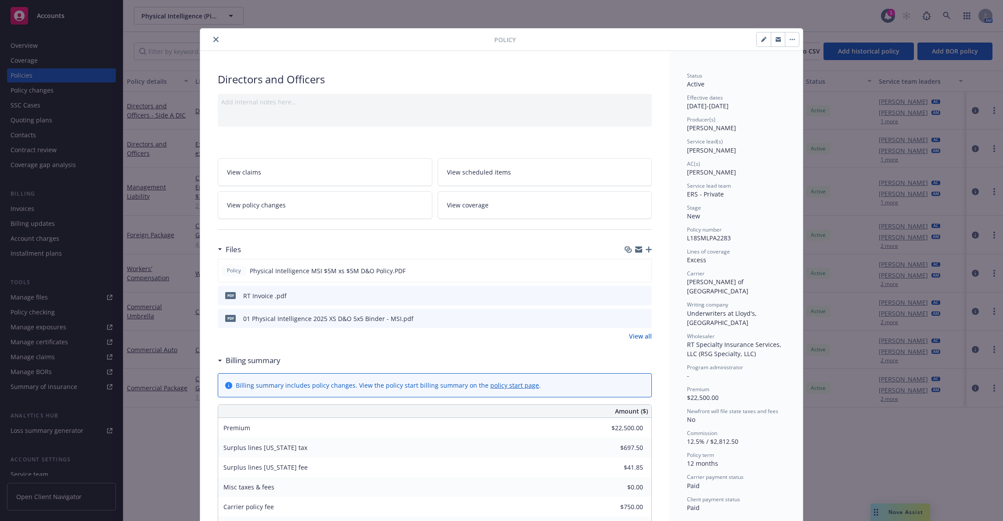
click at [149, 238] on div "Policy Directors and Officers Add internal notes here... View claims View sched…" at bounding box center [501, 260] width 1003 height 521
click at [211, 40] on button "close" at bounding box center [216, 39] width 11 height 11
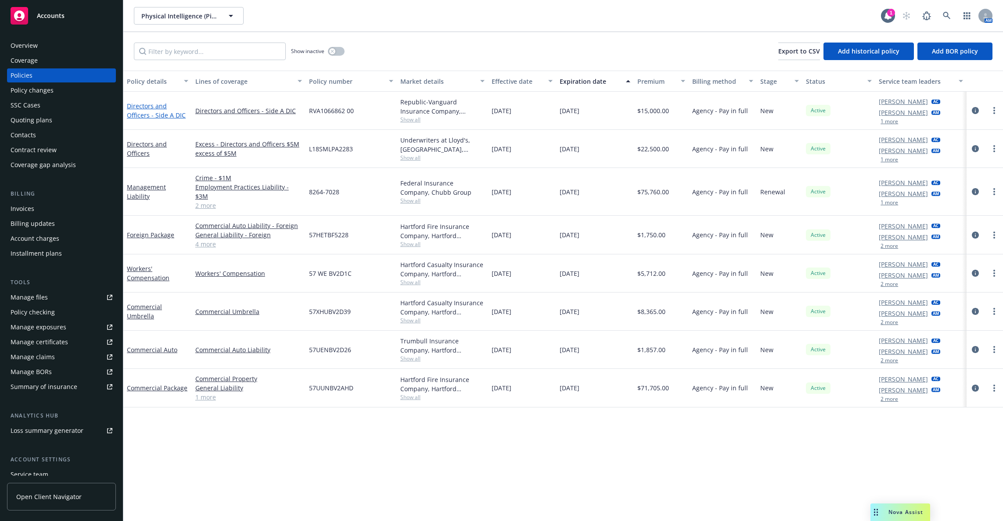
click at [164, 112] on link "Directors and Officers - Side A DIC" at bounding box center [156, 111] width 59 height 18
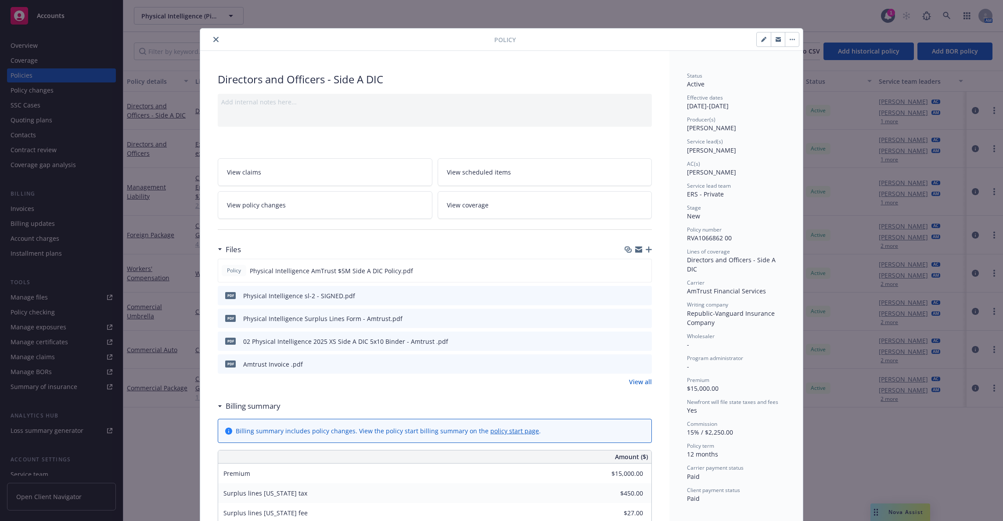
click at [211, 38] on button "close" at bounding box center [216, 39] width 11 height 11
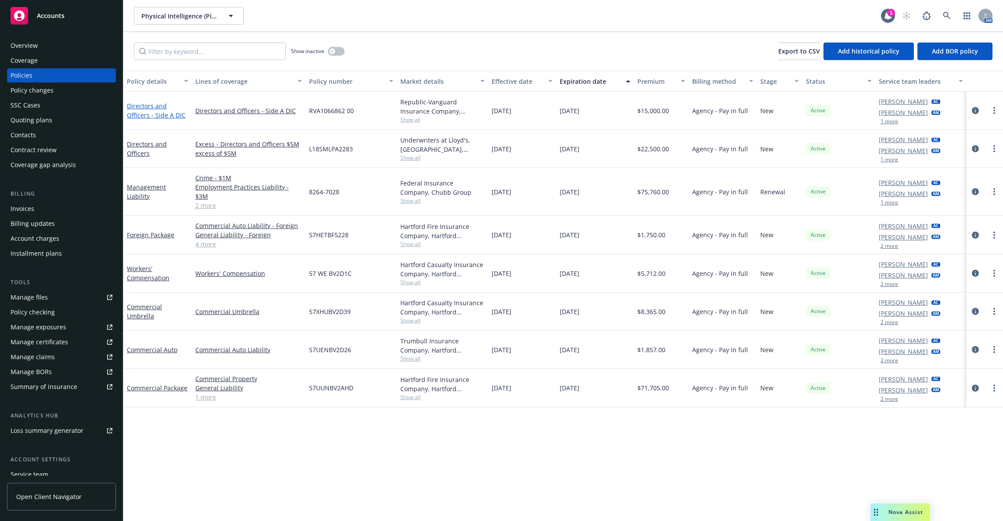
click at [143, 115] on link "Directors and Officers - Side A DIC" at bounding box center [156, 111] width 59 height 18
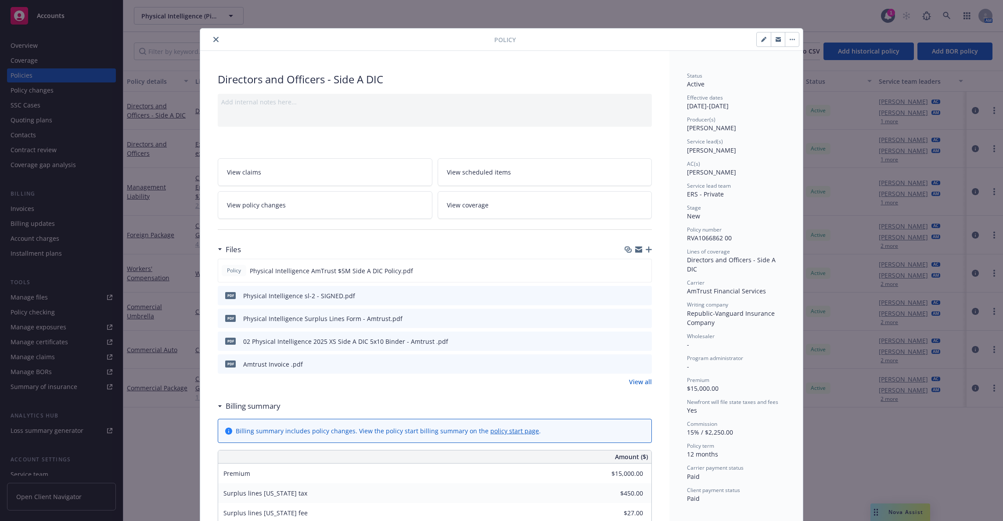
click at [213, 39] on icon "close" at bounding box center [215, 39] width 5 height 5
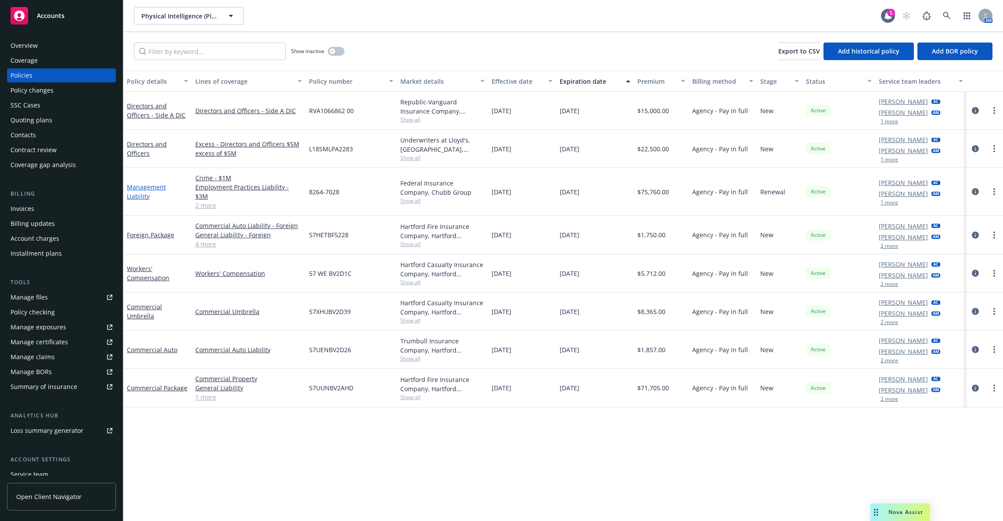
click at [146, 183] on link "Management Liability" at bounding box center [146, 192] width 39 height 18
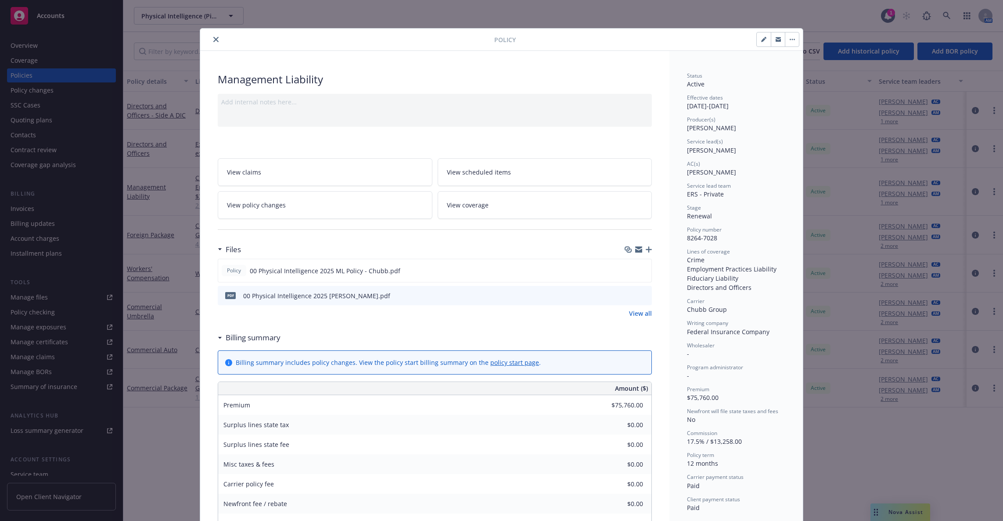
scroll to position [26, 0]
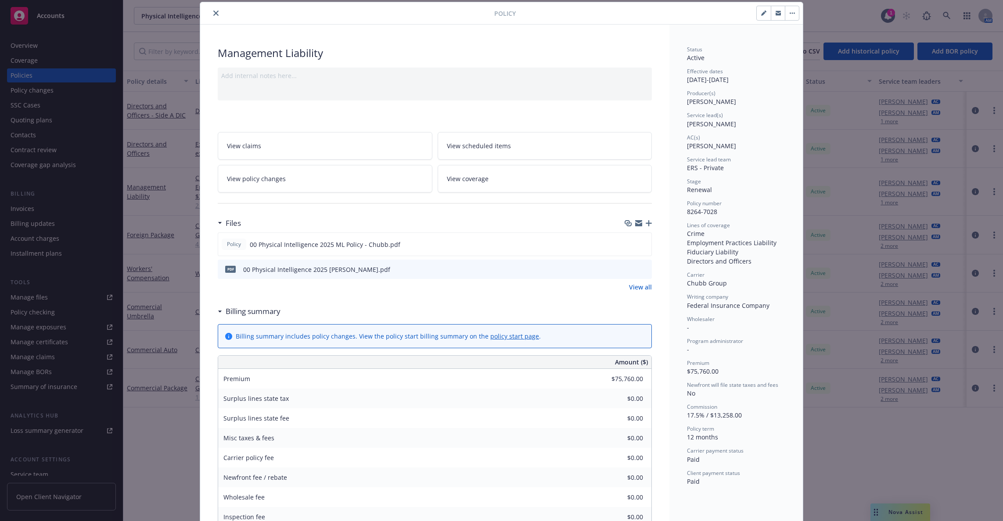
click at [639, 267] on icon "preview file" at bounding box center [643, 269] width 8 height 6
click at [170, 181] on div "Policy Management Liability Add internal notes here... View claims View schedul…" at bounding box center [501, 260] width 1003 height 521
click at [213, 11] on icon "close" at bounding box center [215, 13] width 5 height 5
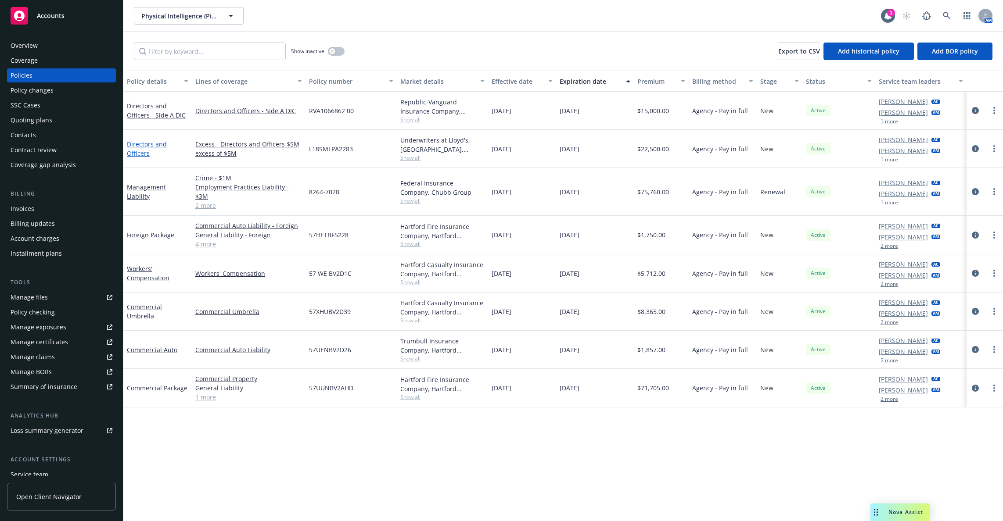
click at [150, 143] on link "Directors and Officers" at bounding box center [147, 149] width 40 height 18
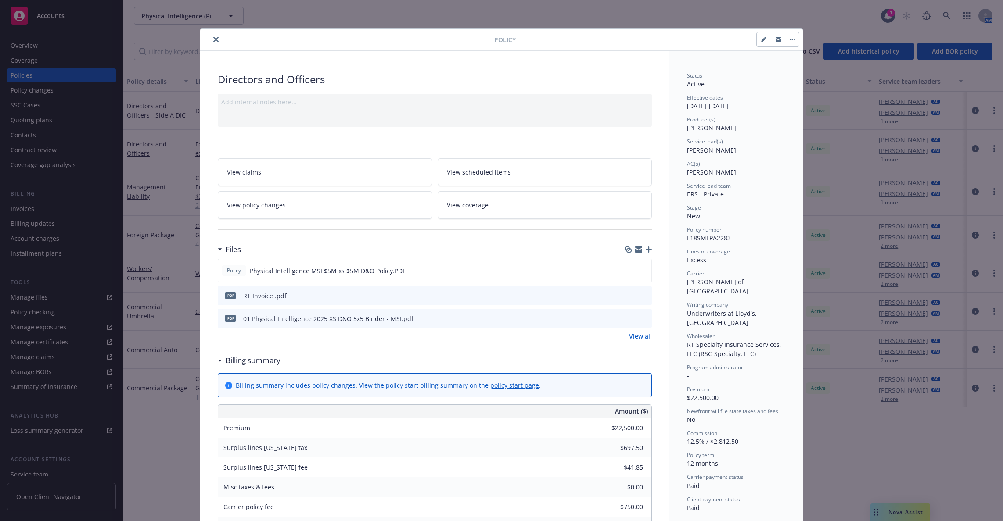
scroll to position [26, 0]
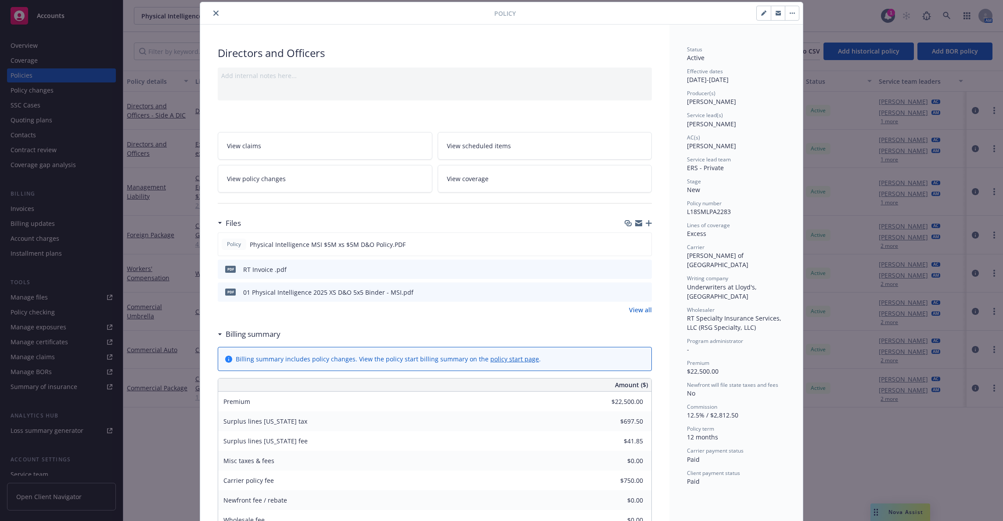
click at [167, 175] on div "Policy Directors and Officers Add internal notes here... View claims View sched…" at bounding box center [501, 260] width 1003 height 521
click at [215, 12] on button "close" at bounding box center [216, 13] width 11 height 11
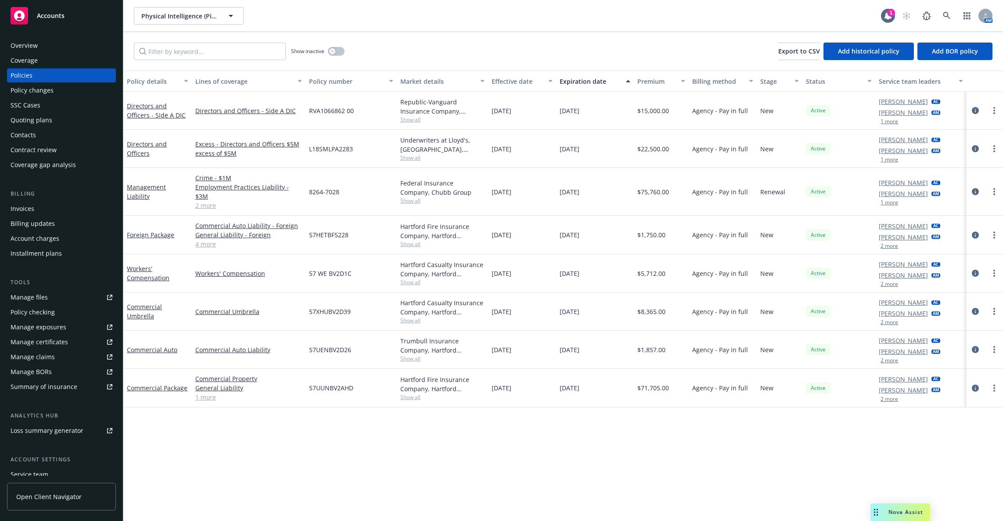
click at [43, 490] on link "Open Client Navigator" at bounding box center [61, 497] width 109 height 28
click at [138, 184] on link "Management Liability" at bounding box center [146, 192] width 39 height 18
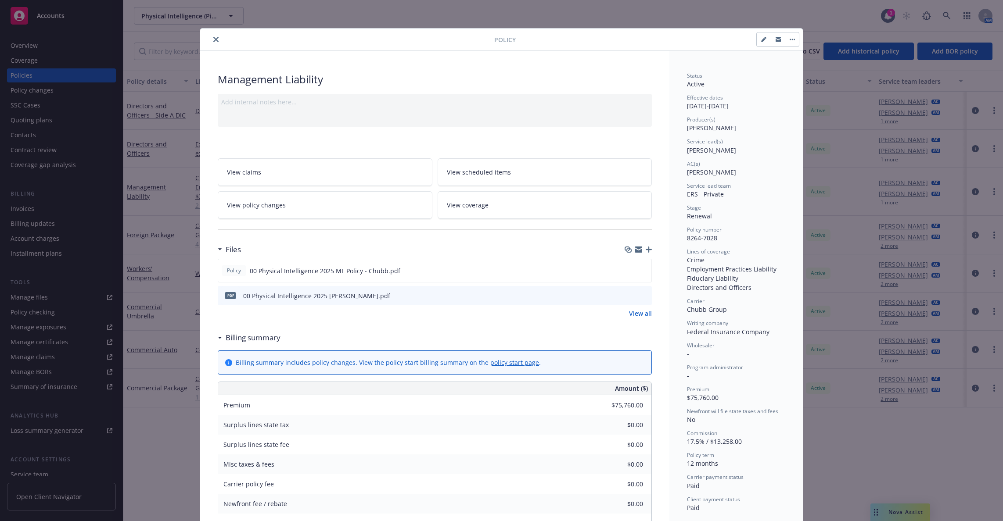
scroll to position [26, 0]
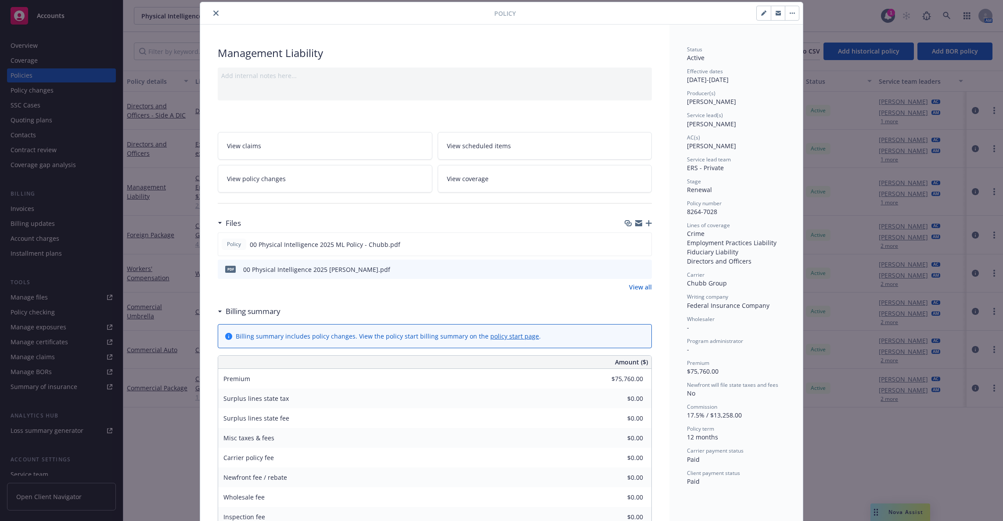
click at [637, 285] on link "View all" at bounding box center [640, 287] width 23 height 9
